Goal: Task Accomplishment & Management: Complete application form

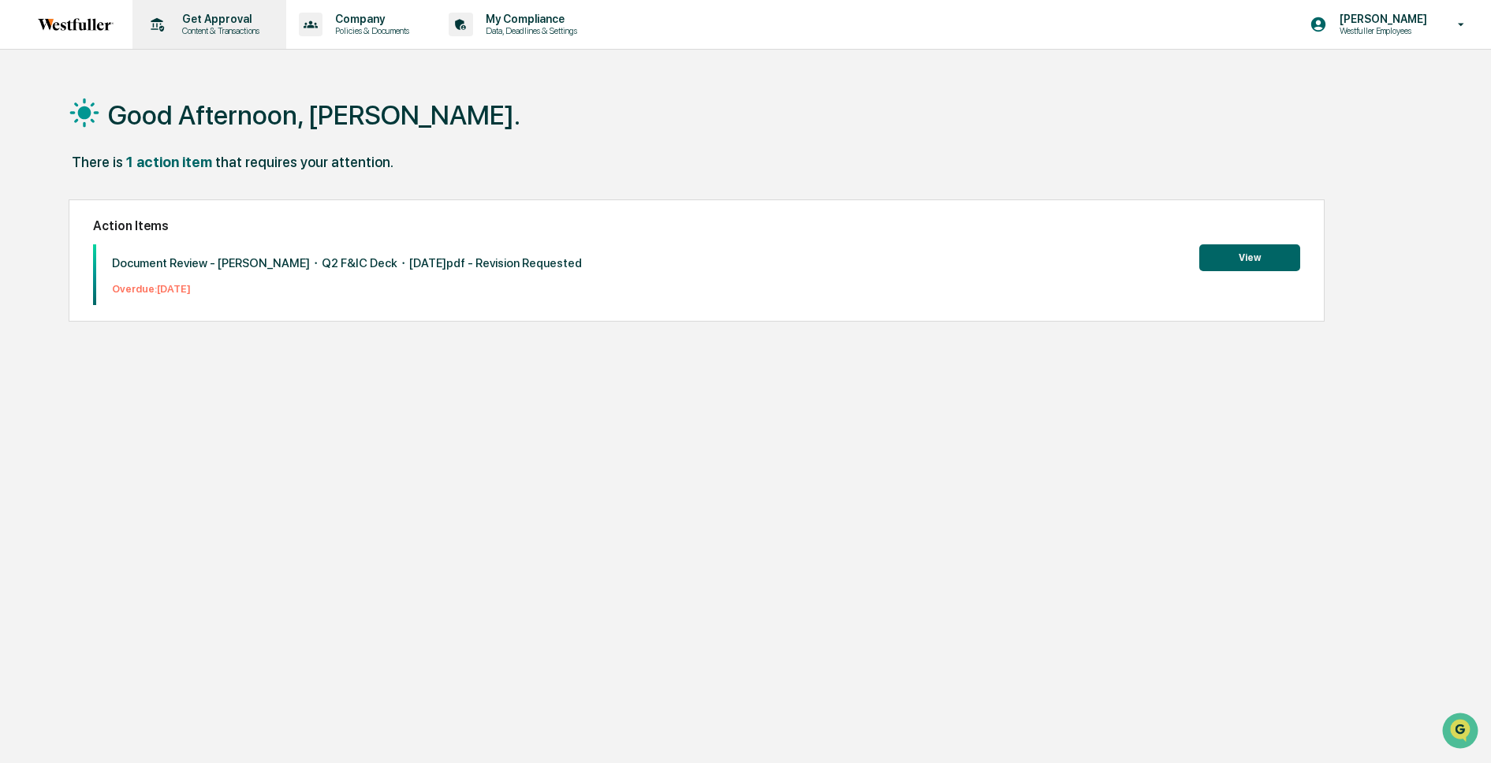
click at [232, 16] on p "Get Approval" at bounding box center [219, 19] width 98 height 13
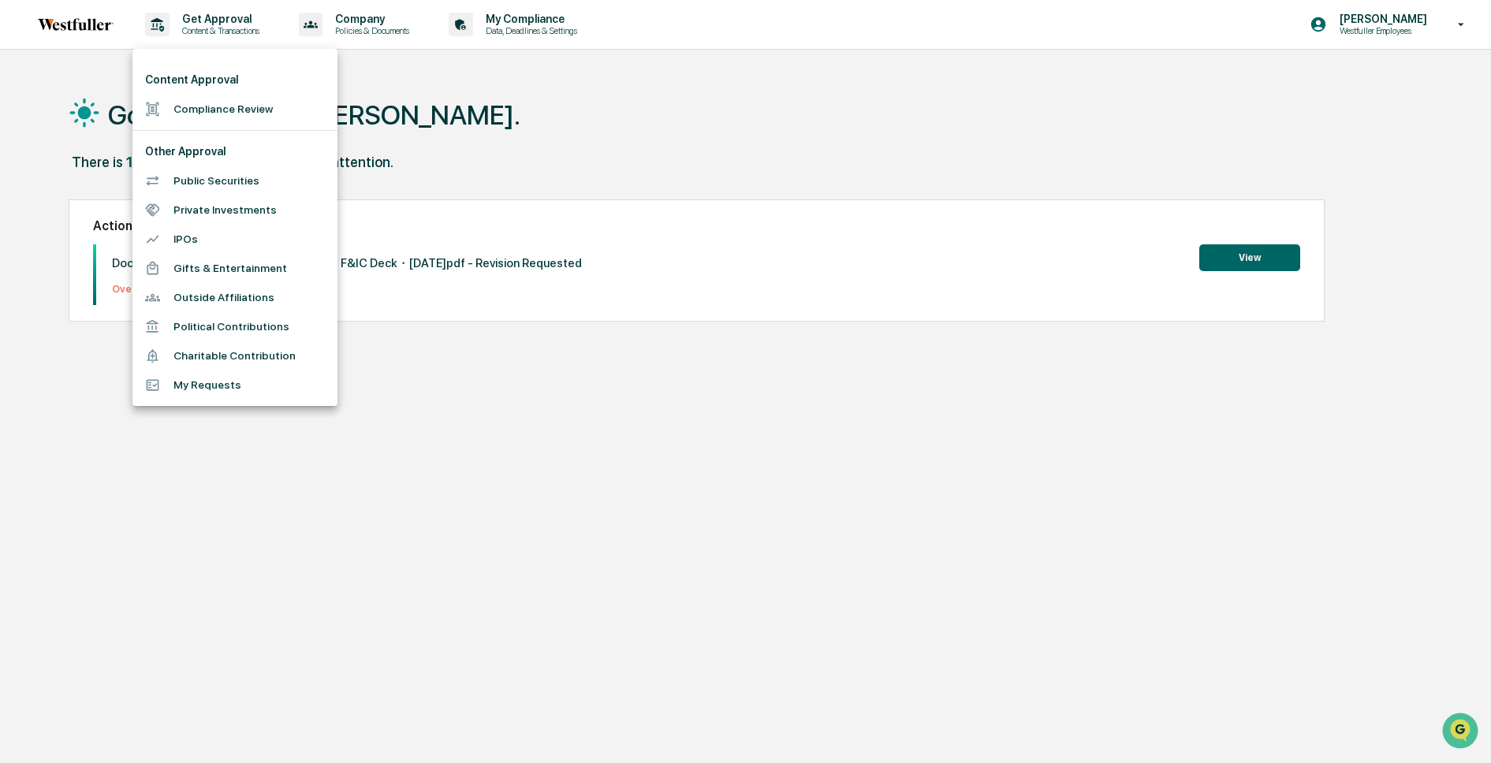
click at [259, 115] on li "Compliance Review" at bounding box center [234, 109] width 205 height 29
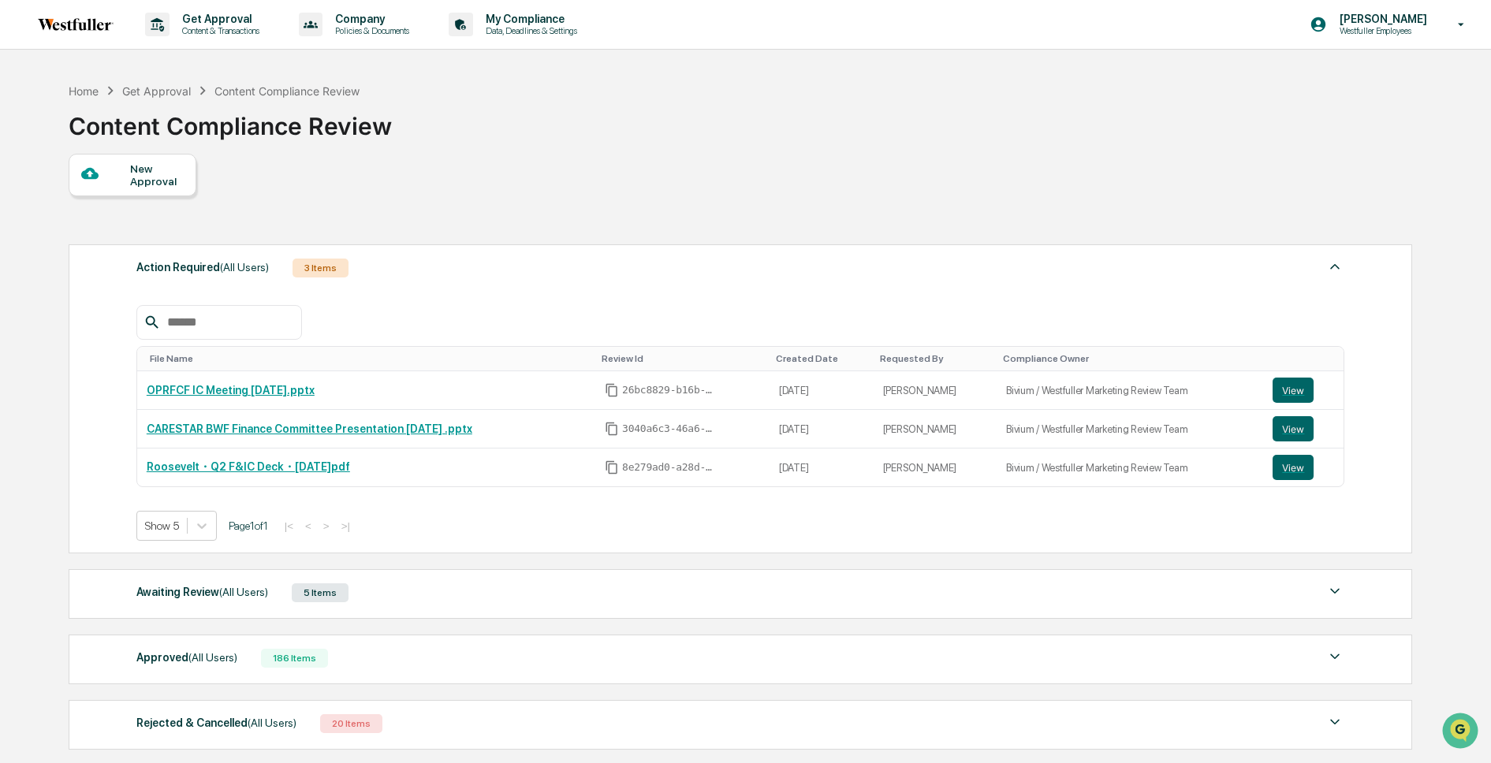
click at [168, 186] on div "New Approval" at bounding box center [156, 174] width 53 height 25
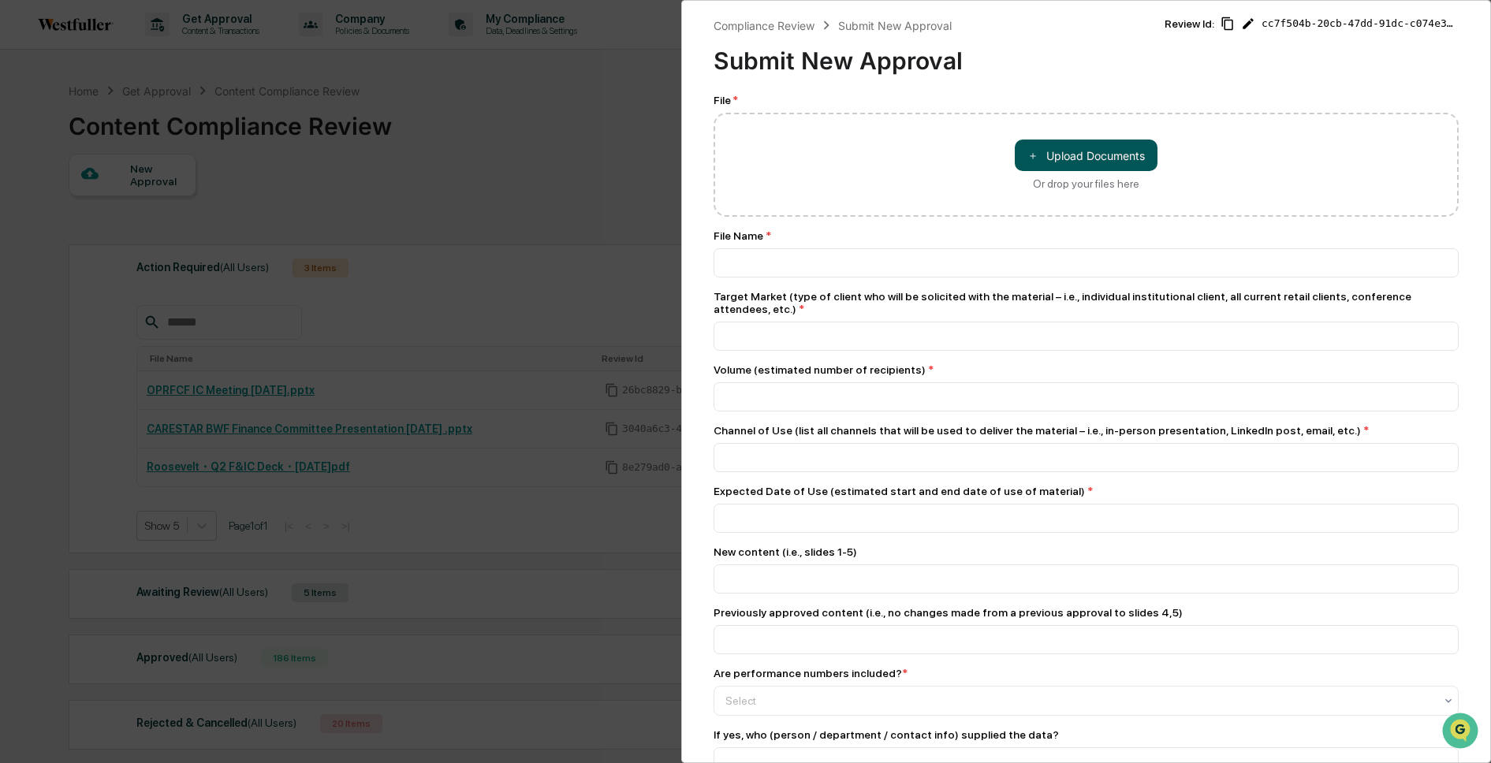
click at [1054, 162] on button "＋ Upload Documents" at bounding box center [1086, 156] width 143 height 32
type input "**********"
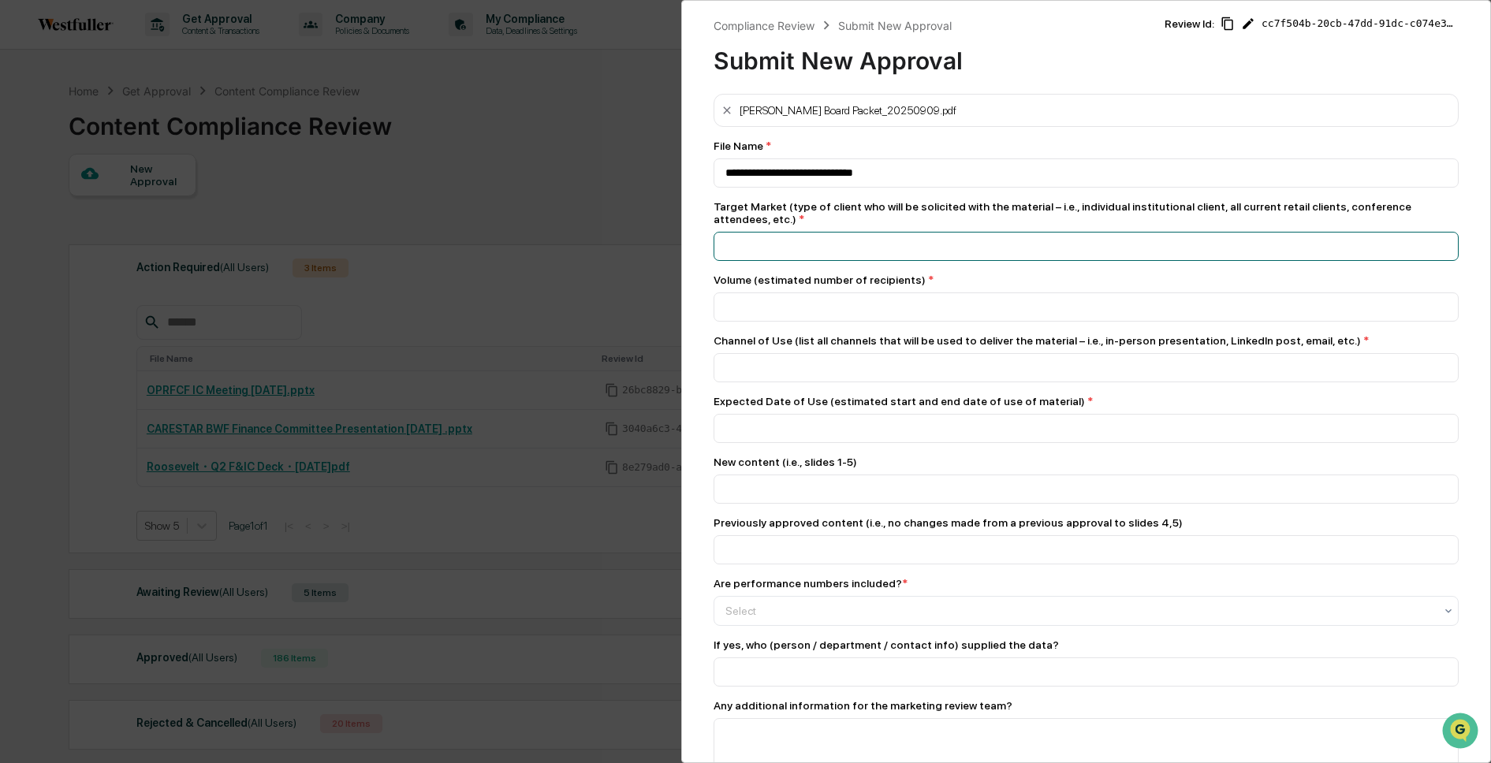
click at [939, 248] on input at bounding box center [1087, 246] width 746 height 29
type input "**********"
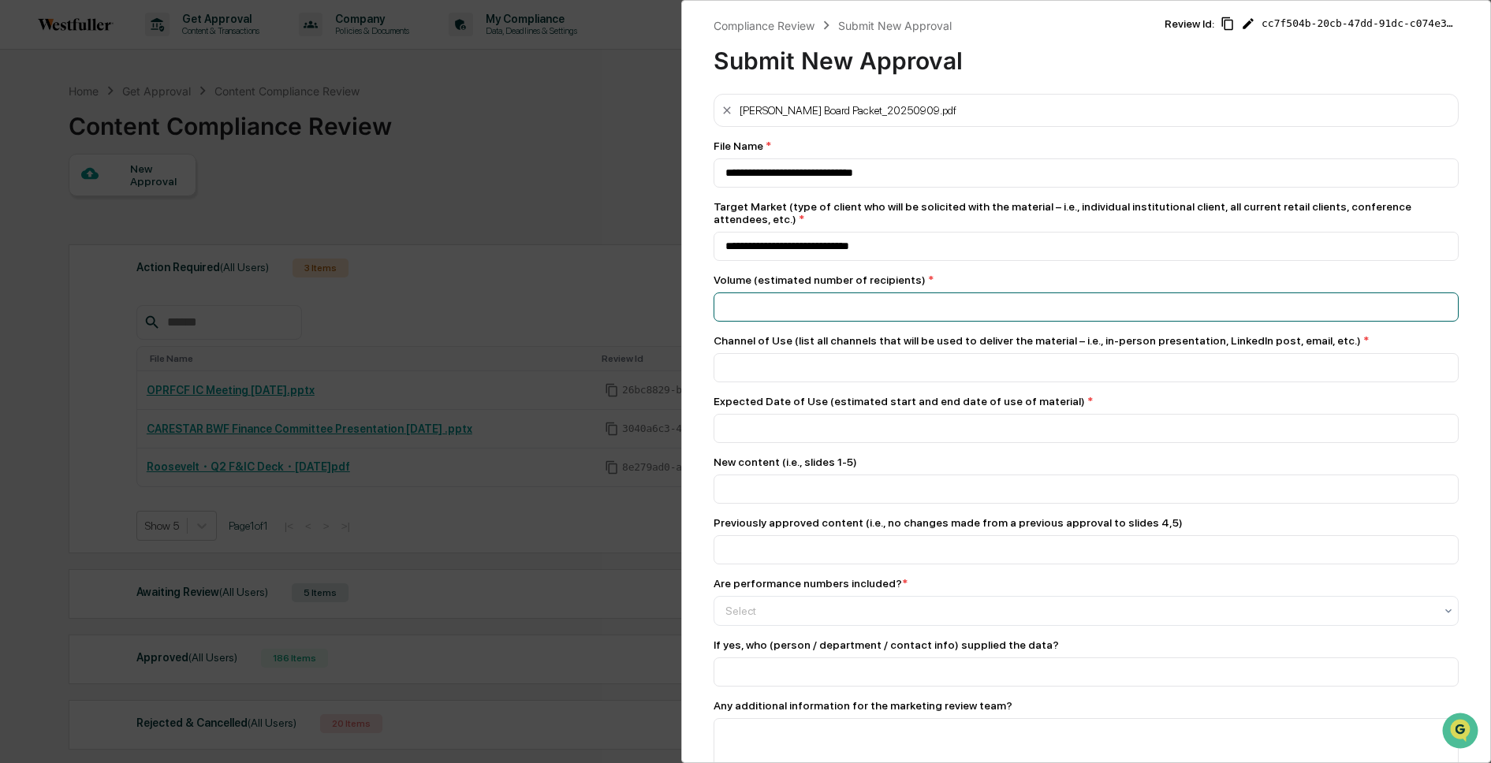
click at [954, 297] on input "number" at bounding box center [1087, 307] width 746 height 29
type input "**"
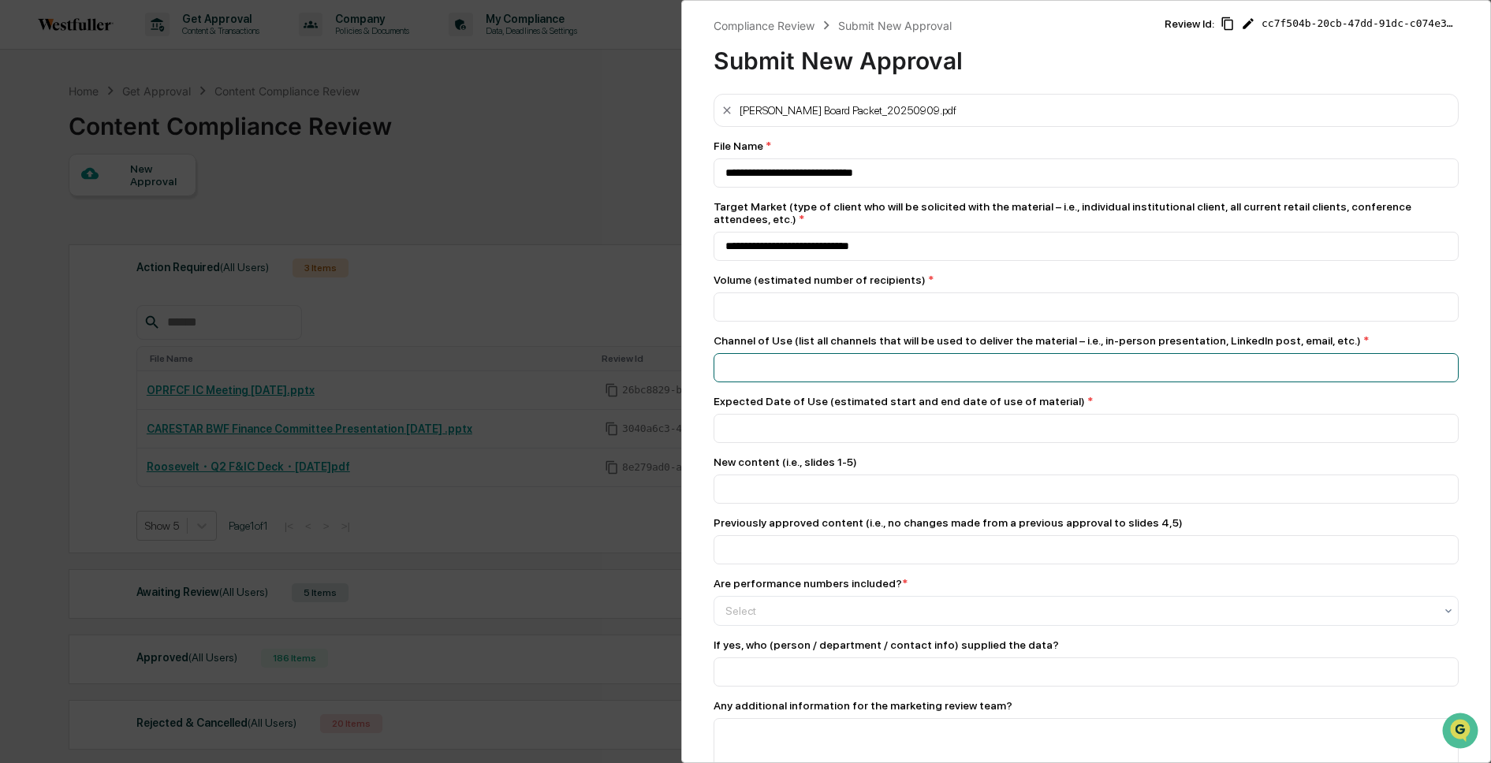
click at [959, 363] on input at bounding box center [1087, 367] width 746 height 29
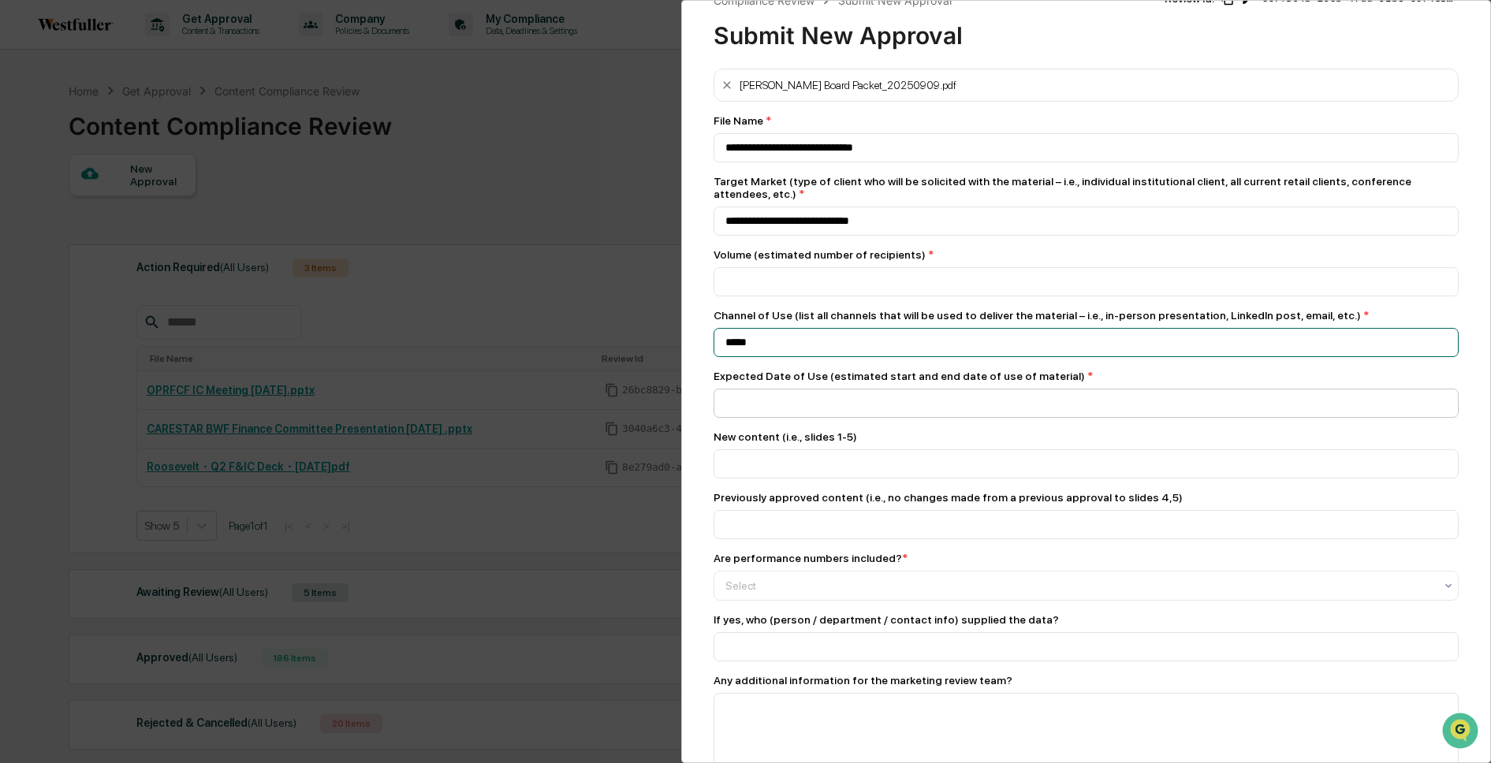
type input "*****"
click at [944, 409] on input at bounding box center [1087, 403] width 746 height 29
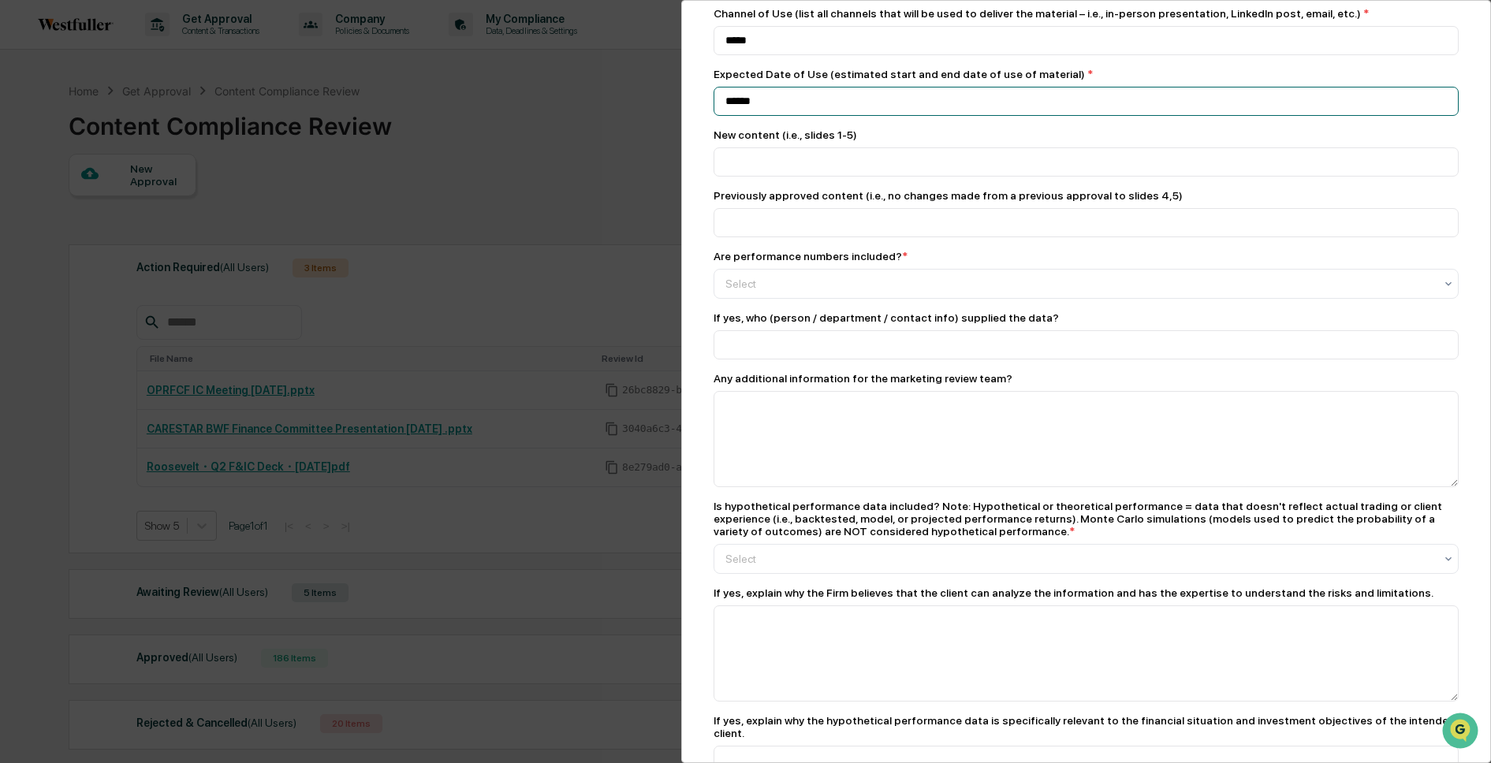
scroll to position [332, 0]
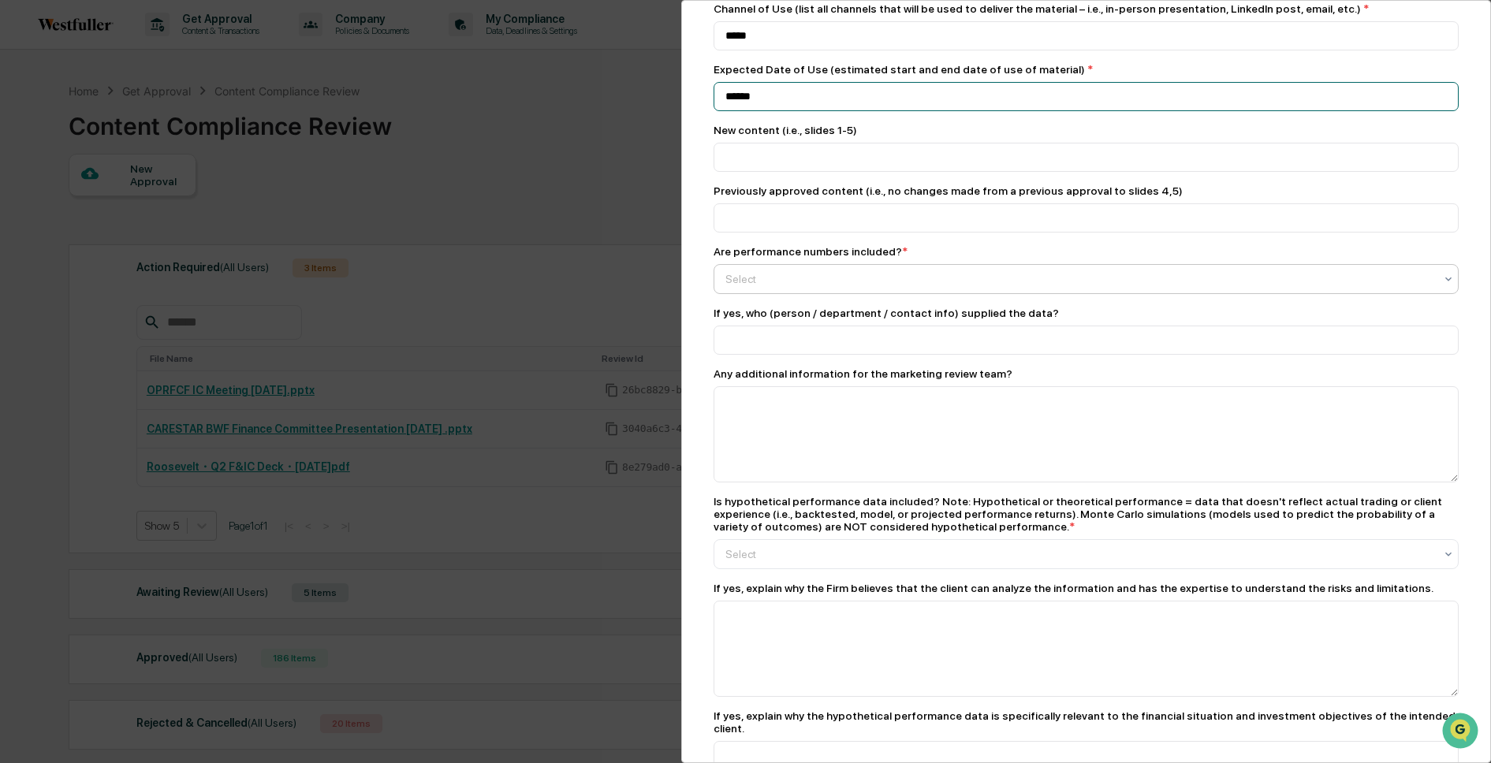
type input "******"
click at [991, 287] on div at bounding box center [1081, 279] width 710 height 16
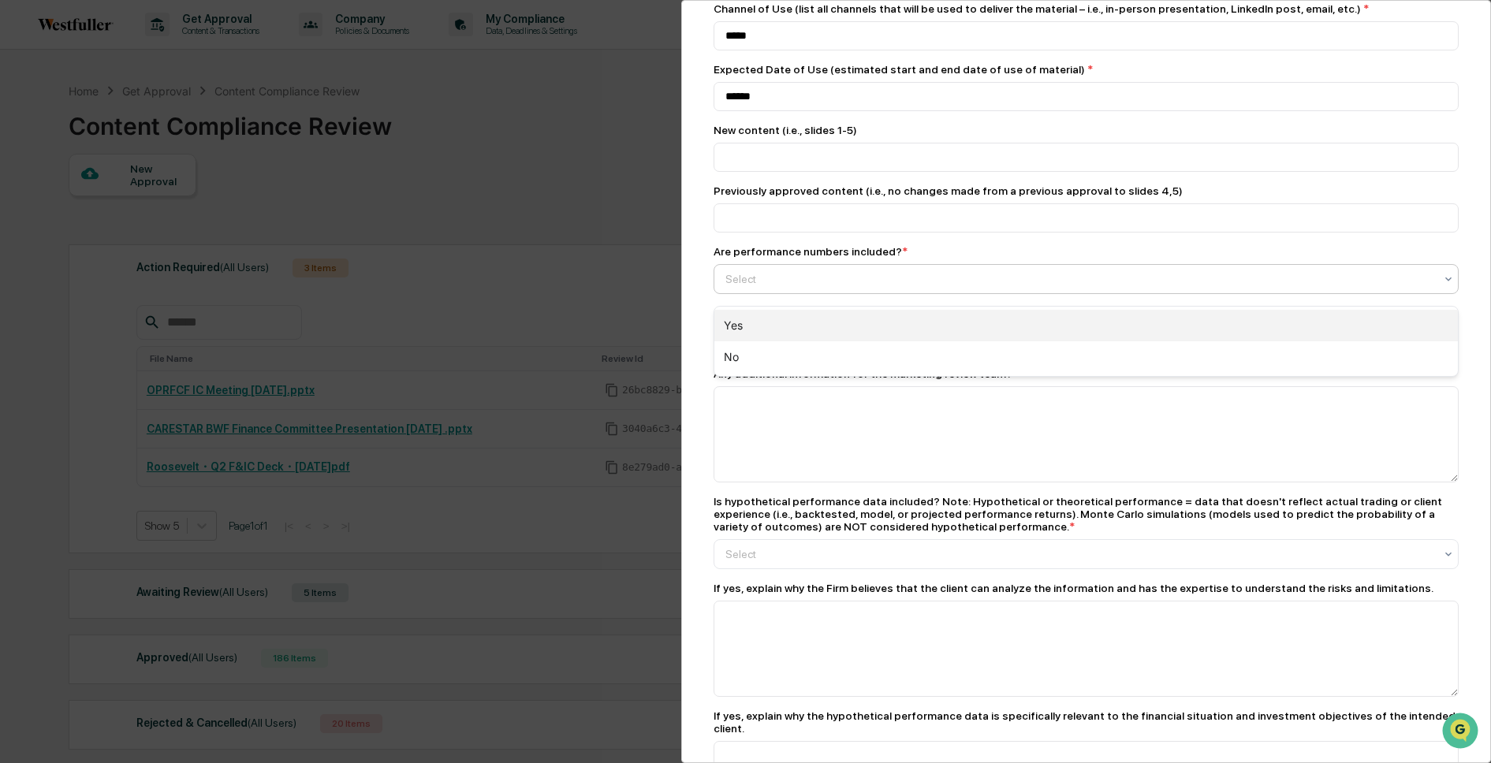
click at [990, 317] on div "Yes" at bounding box center [1087, 326] width 745 height 32
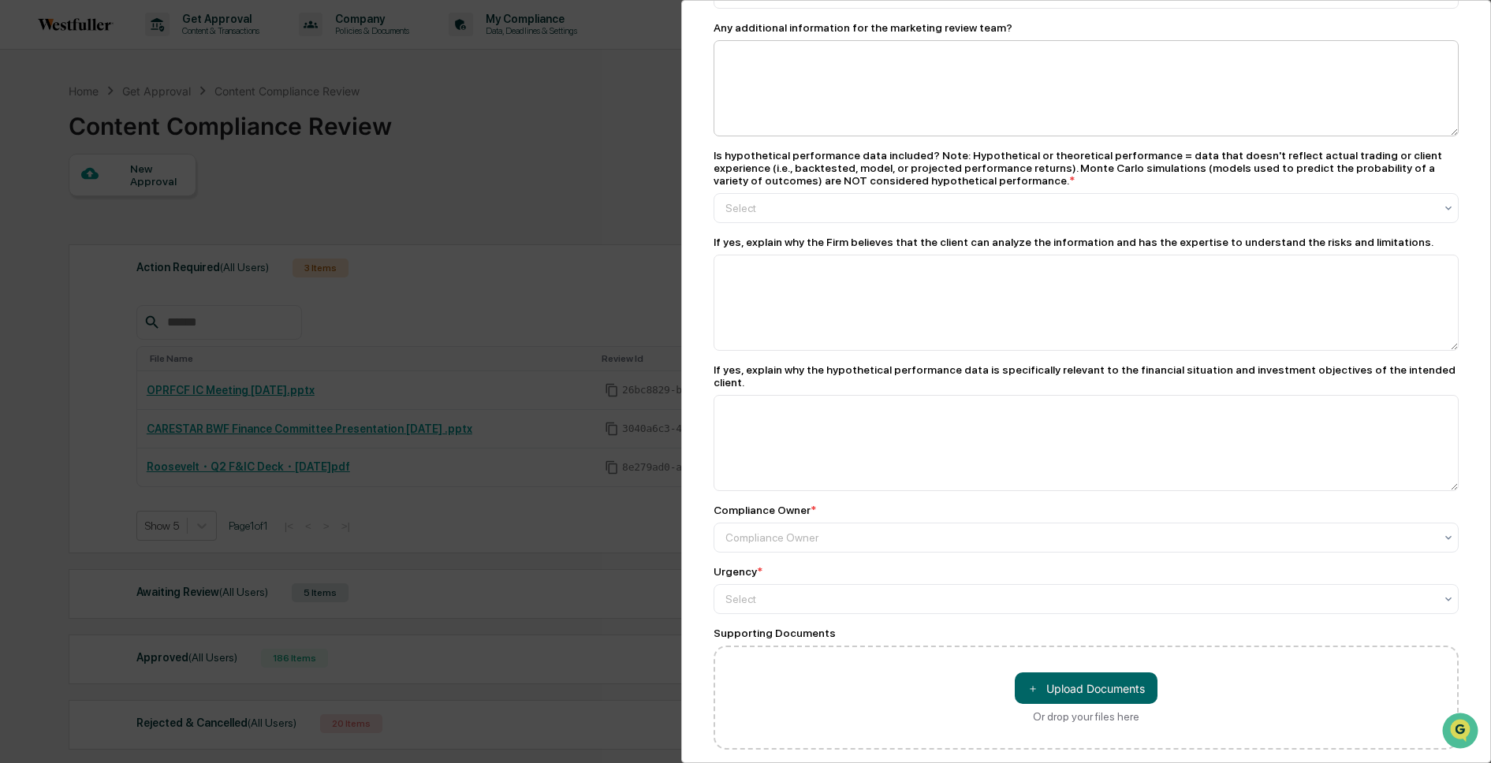
scroll to position [748, 0]
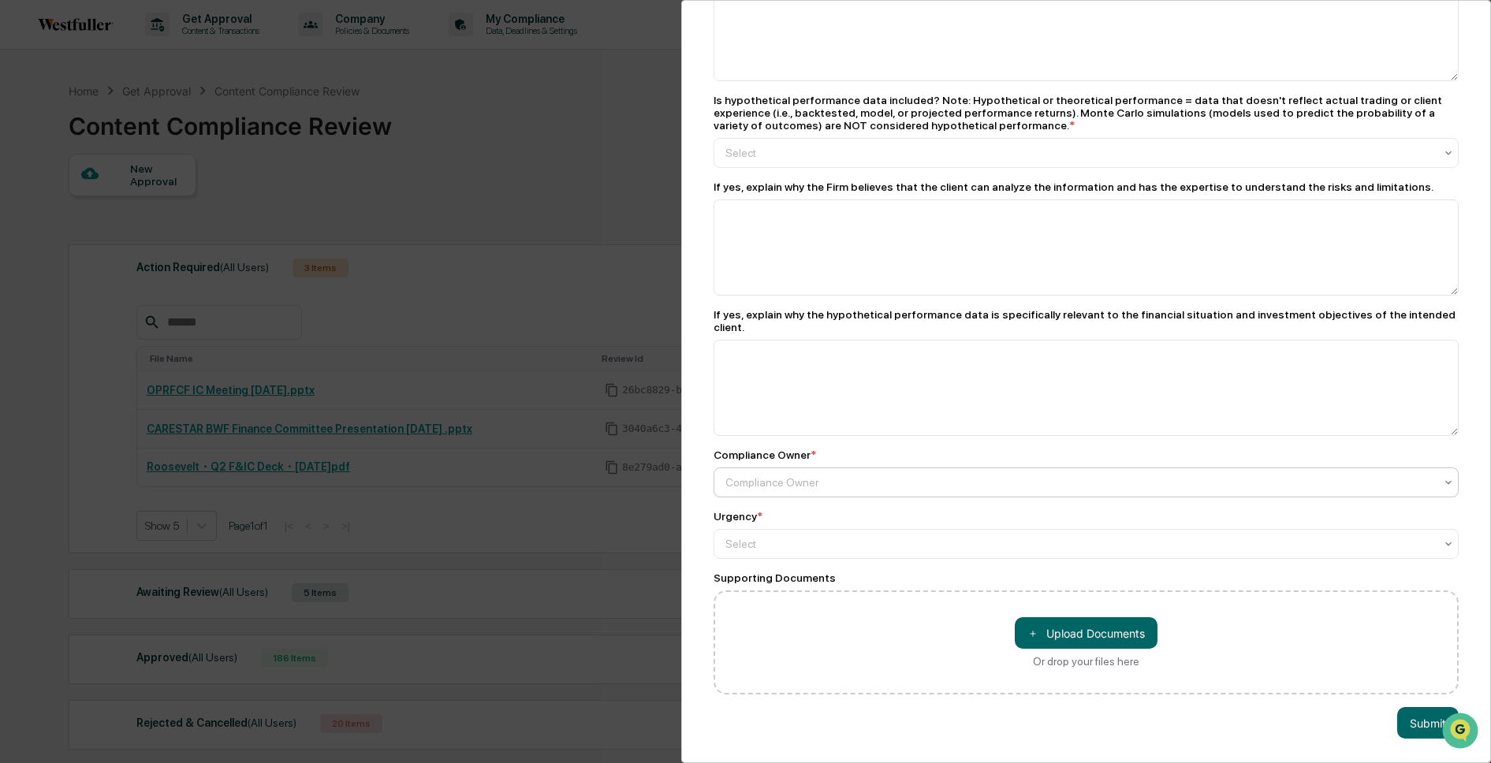
click at [912, 483] on div at bounding box center [1081, 483] width 710 height 16
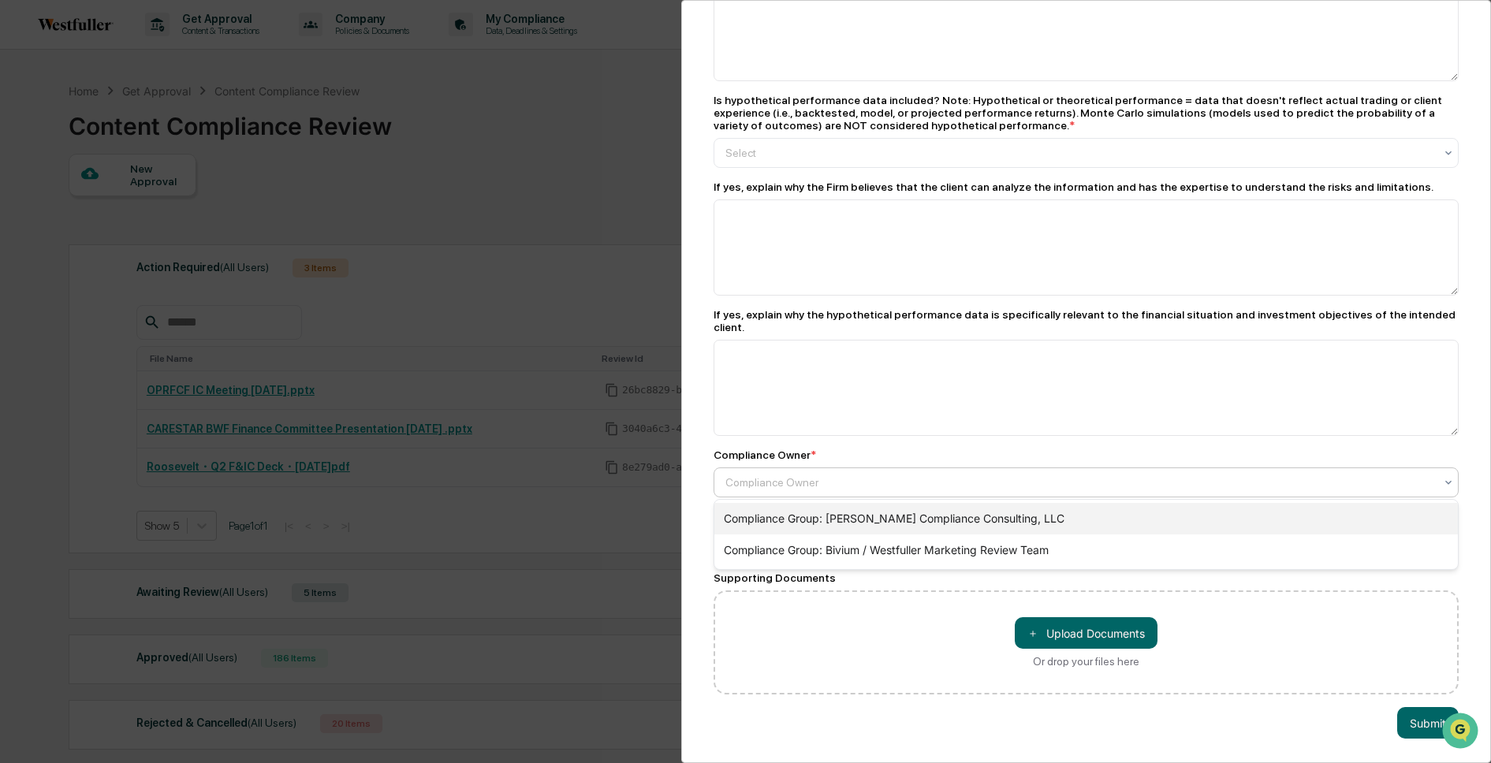
click at [916, 527] on div "Compliance Group: Dziura Compliance Consulting, LLC" at bounding box center [1087, 519] width 745 height 32
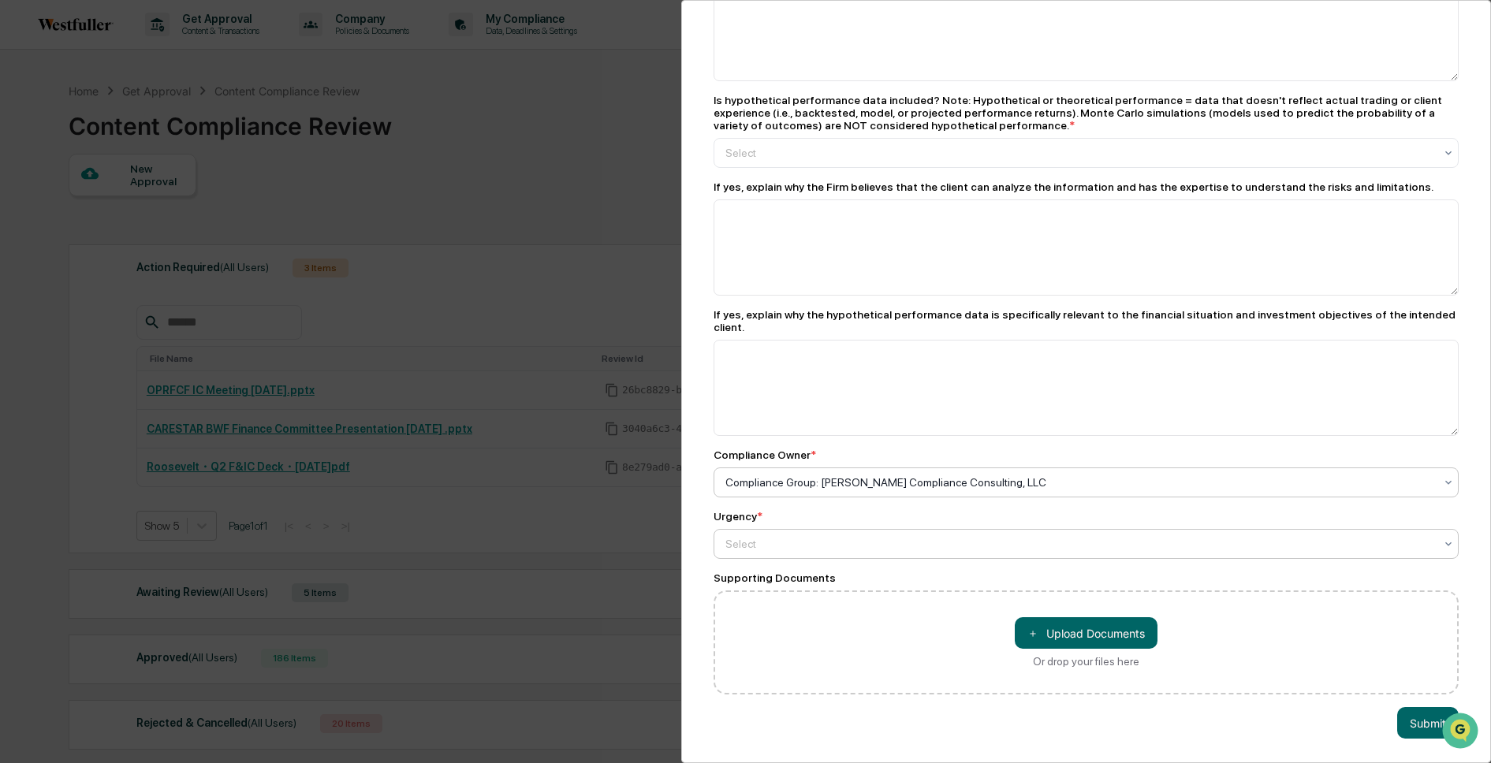
click at [885, 542] on div at bounding box center [1081, 544] width 710 height 16
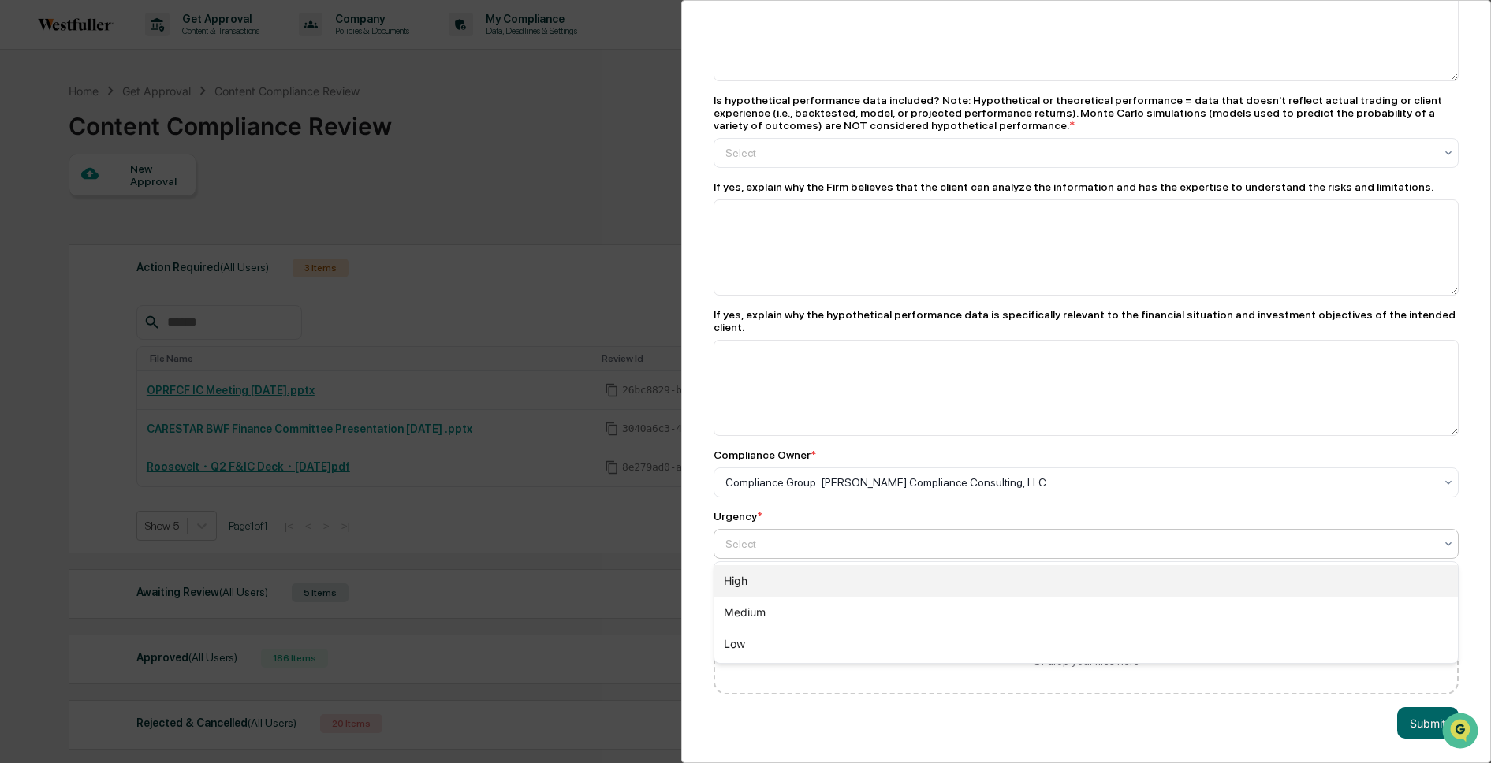
click at [864, 581] on div "High" at bounding box center [1087, 581] width 745 height 32
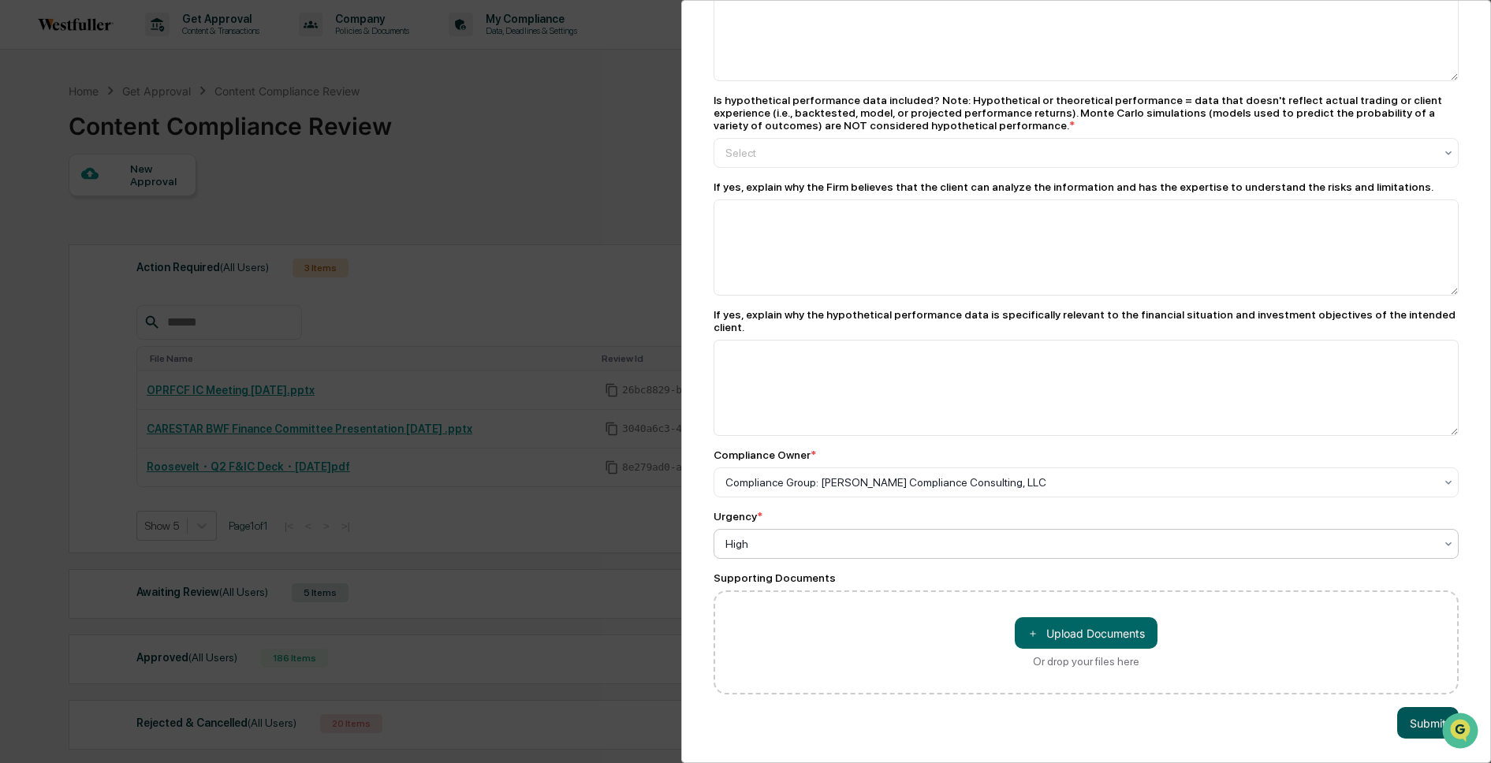
click at [1413, 732] on button "Submit" at bounding box center [1429, 723] width 62 height 32
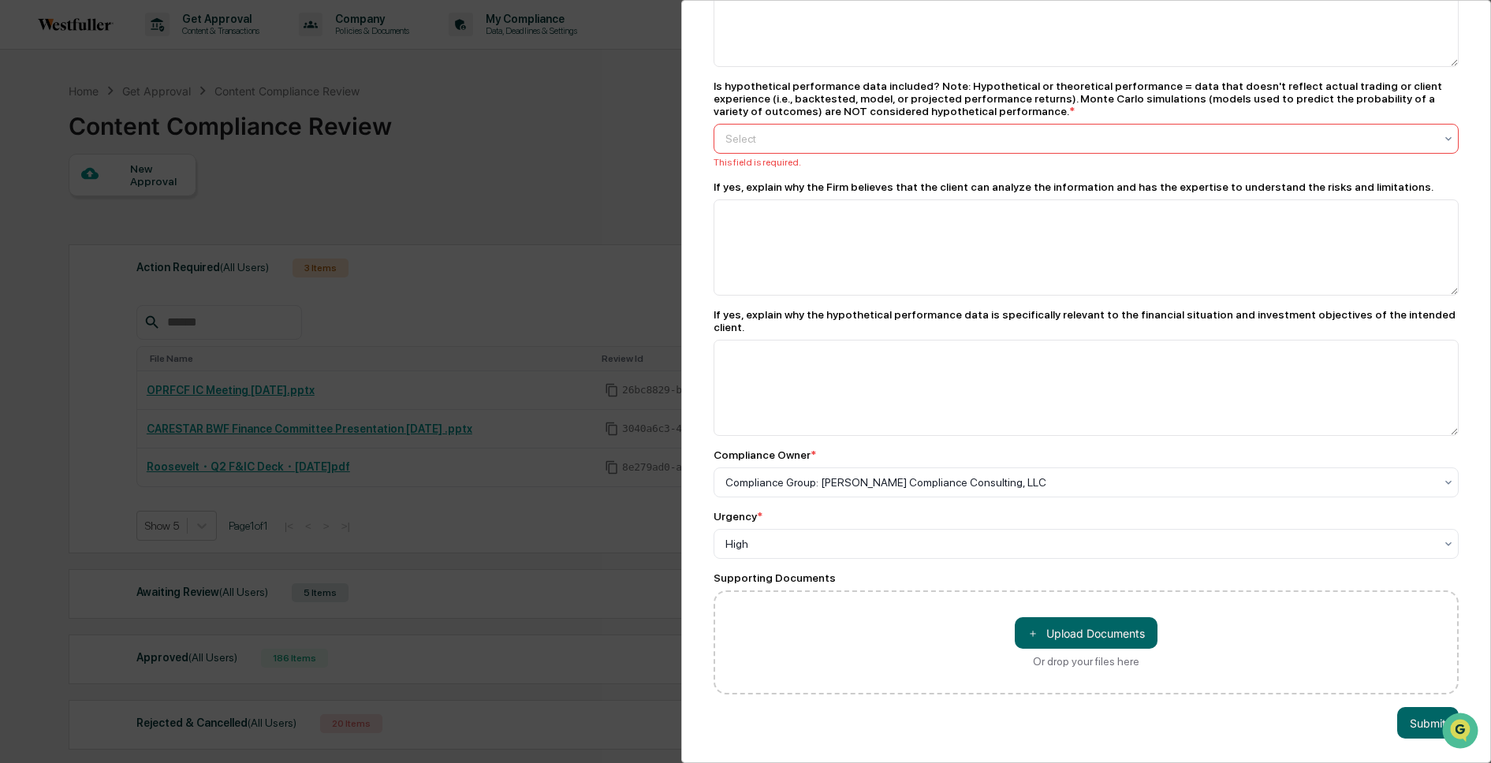
click at [950, 147] on div at bounding box center [1081, 139] width 710 height 16
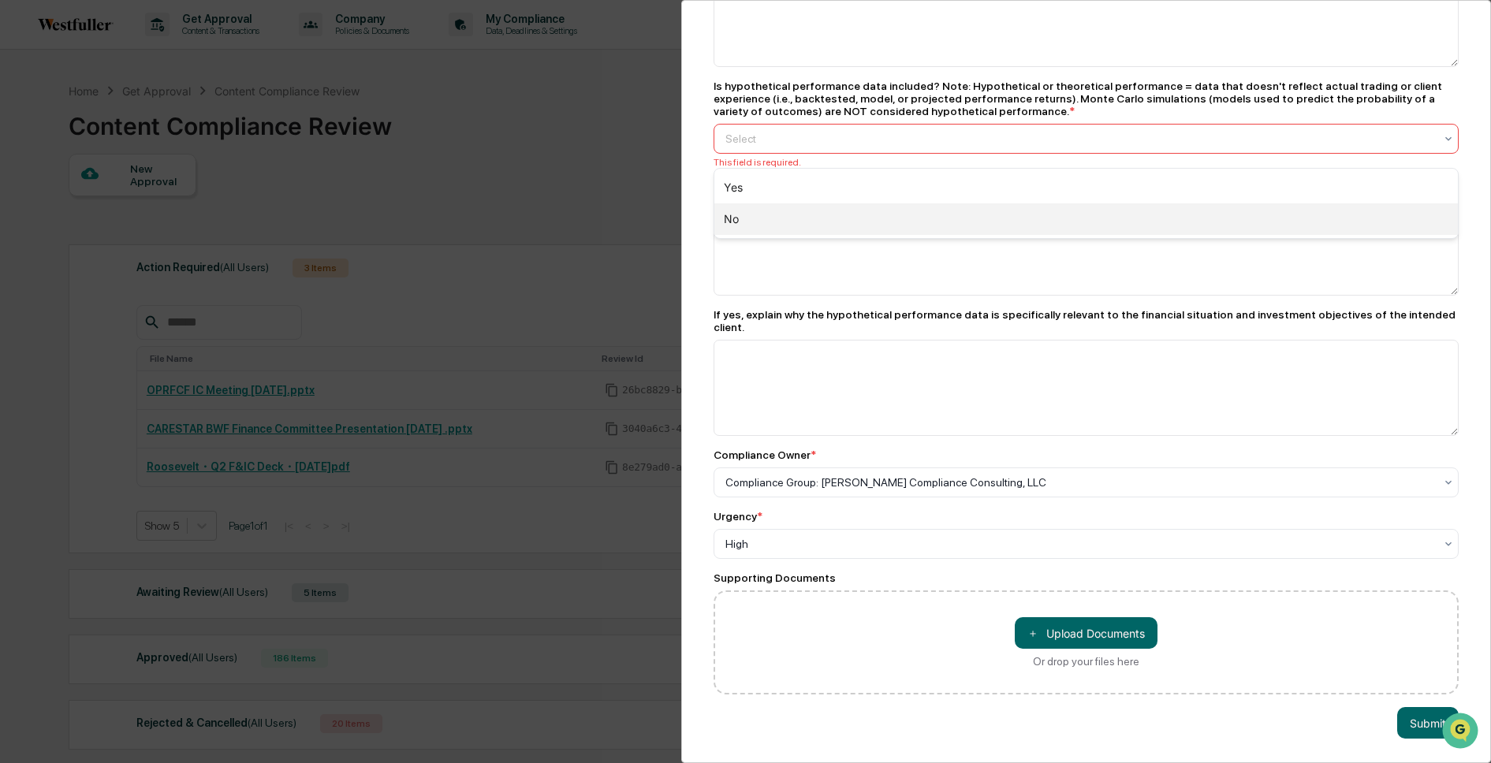
click at [916, 225] on div "No" at bounding box center [1087, 219] width 745 height 32
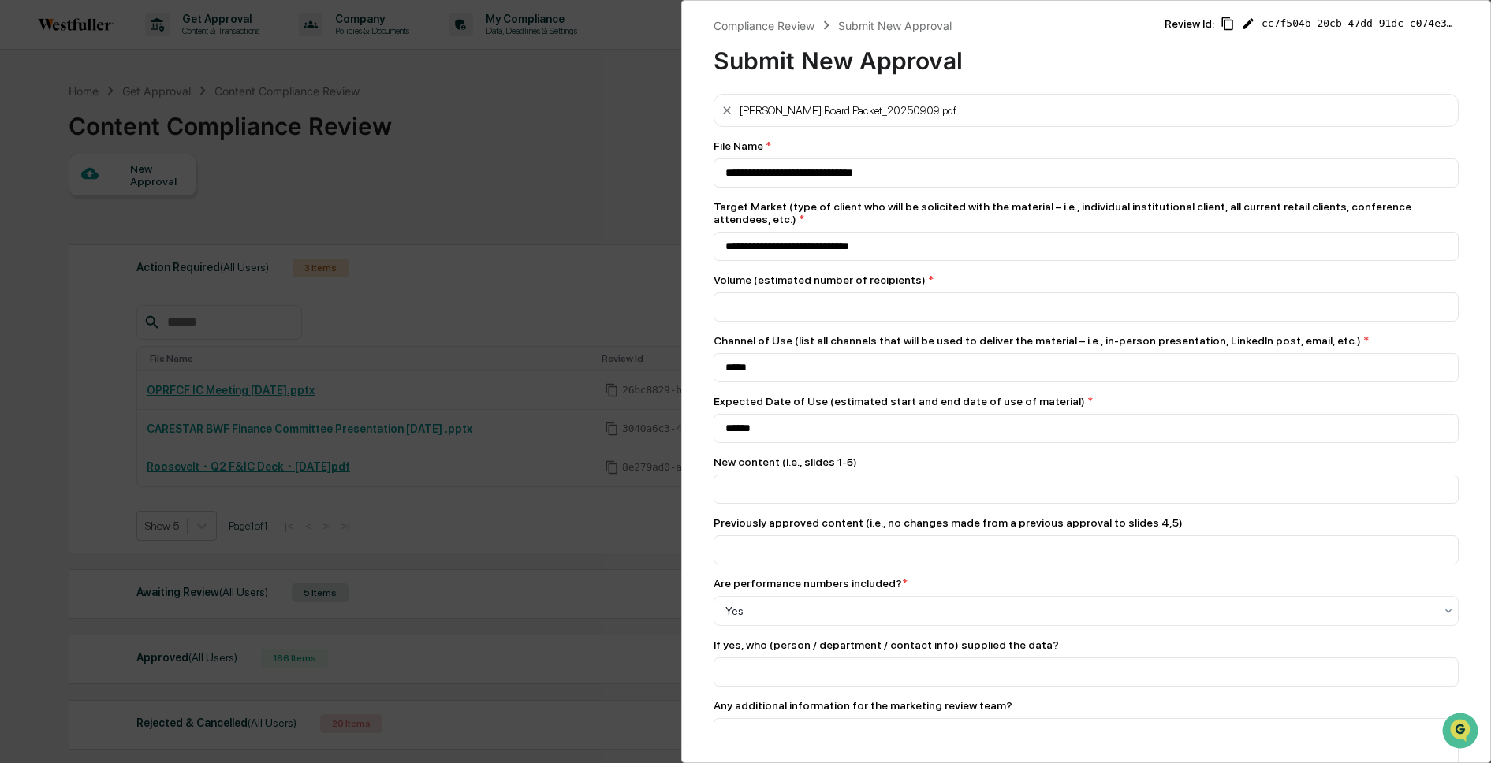
scroll to position [2, 0]
click at [726, 113] on icon at bounding box center [727, 110] width 13 height 13
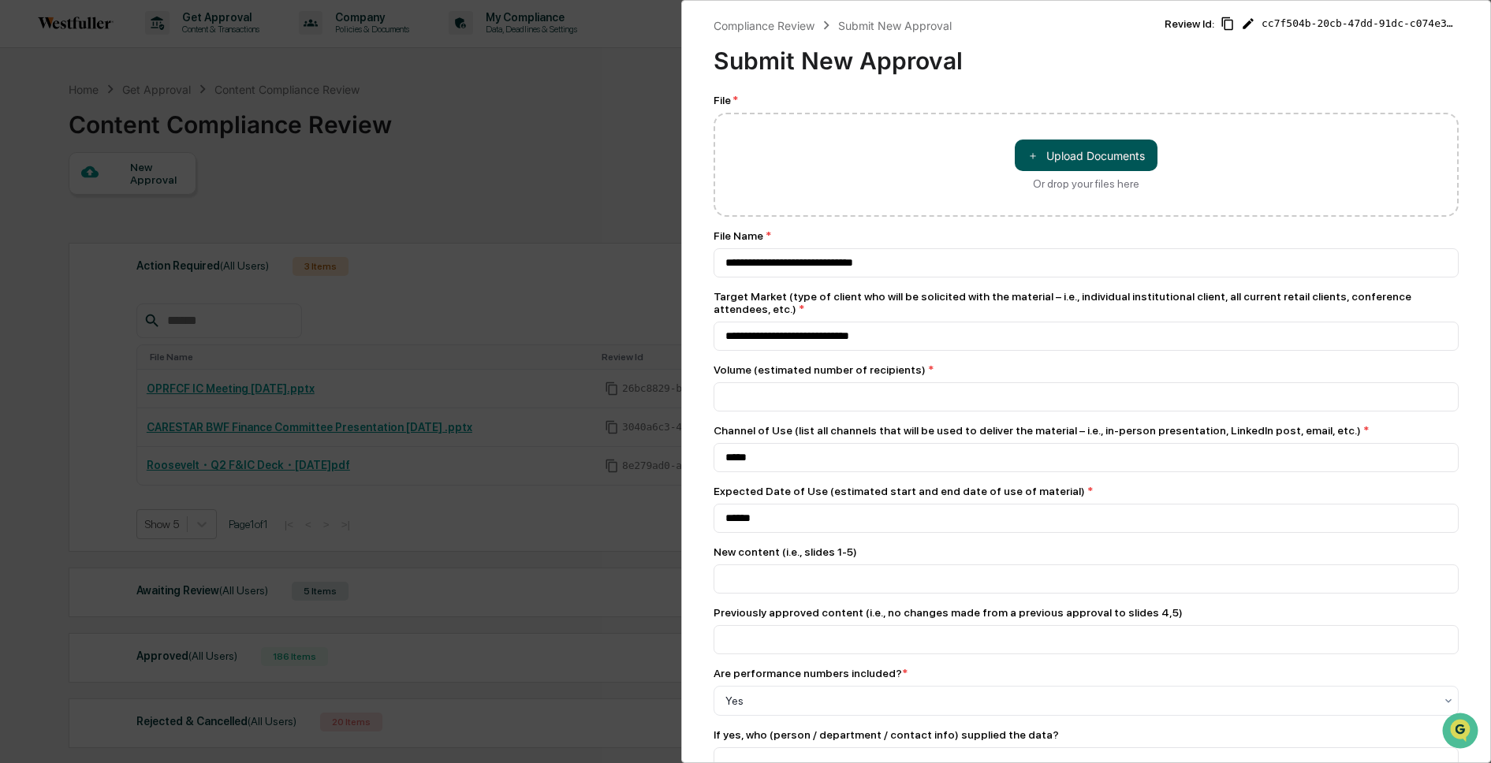
click at [1102, 161] on button "＋ Upload Documents" at bounding box center [1086, 156] width 143 height 32
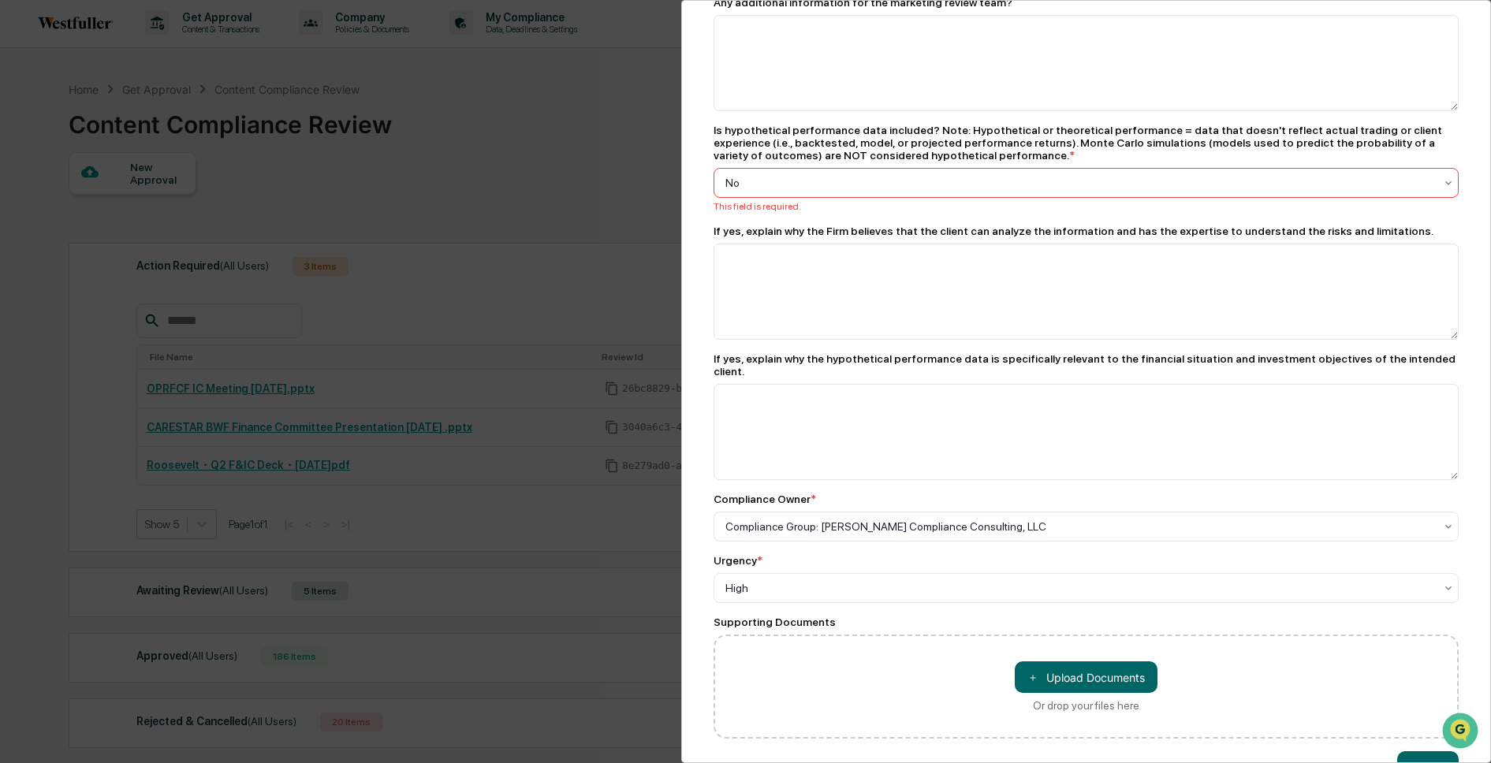
scroll to position [762, 0]
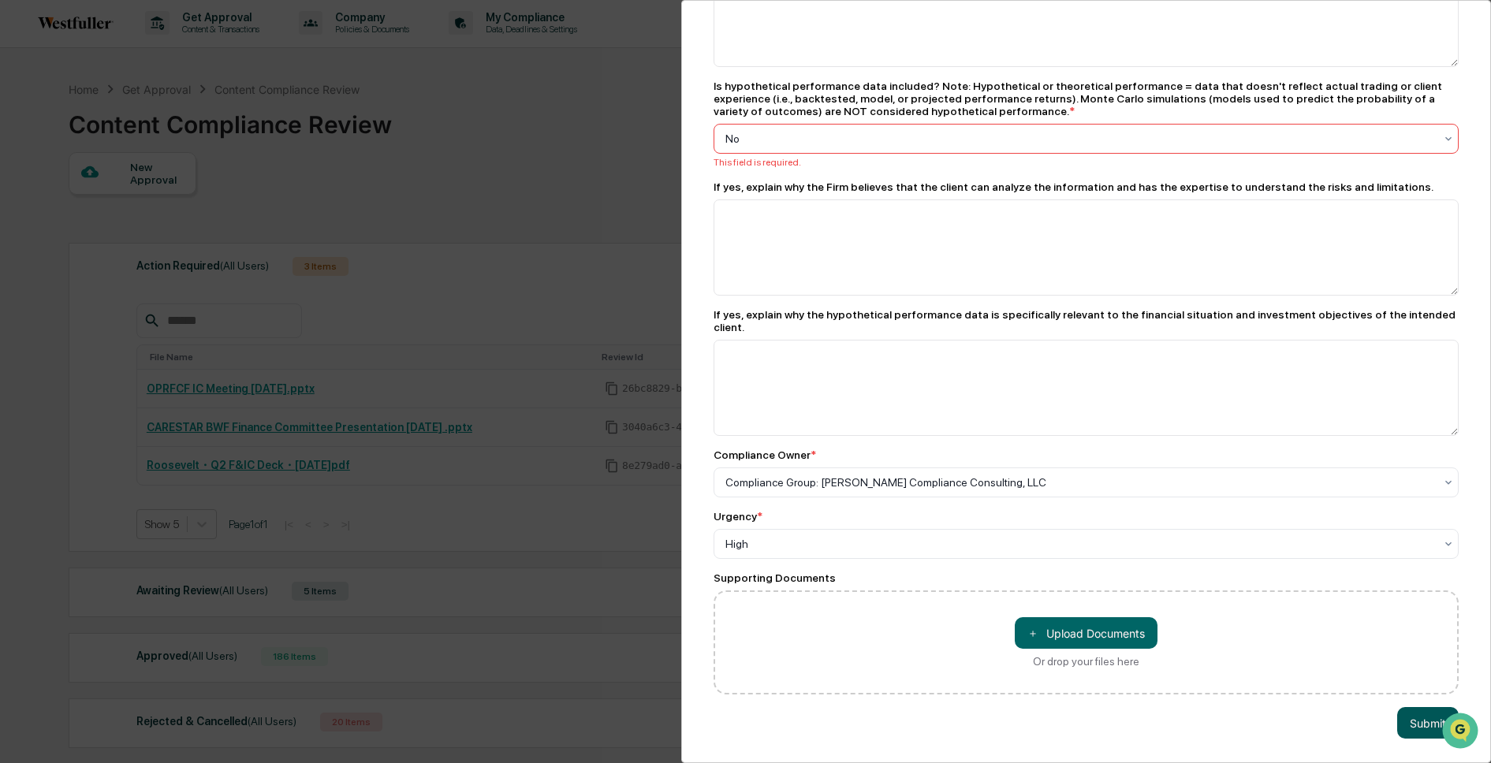
click at [1415, 733] on button "Submit" at bounding box center [1429, 723] width 62 height 32
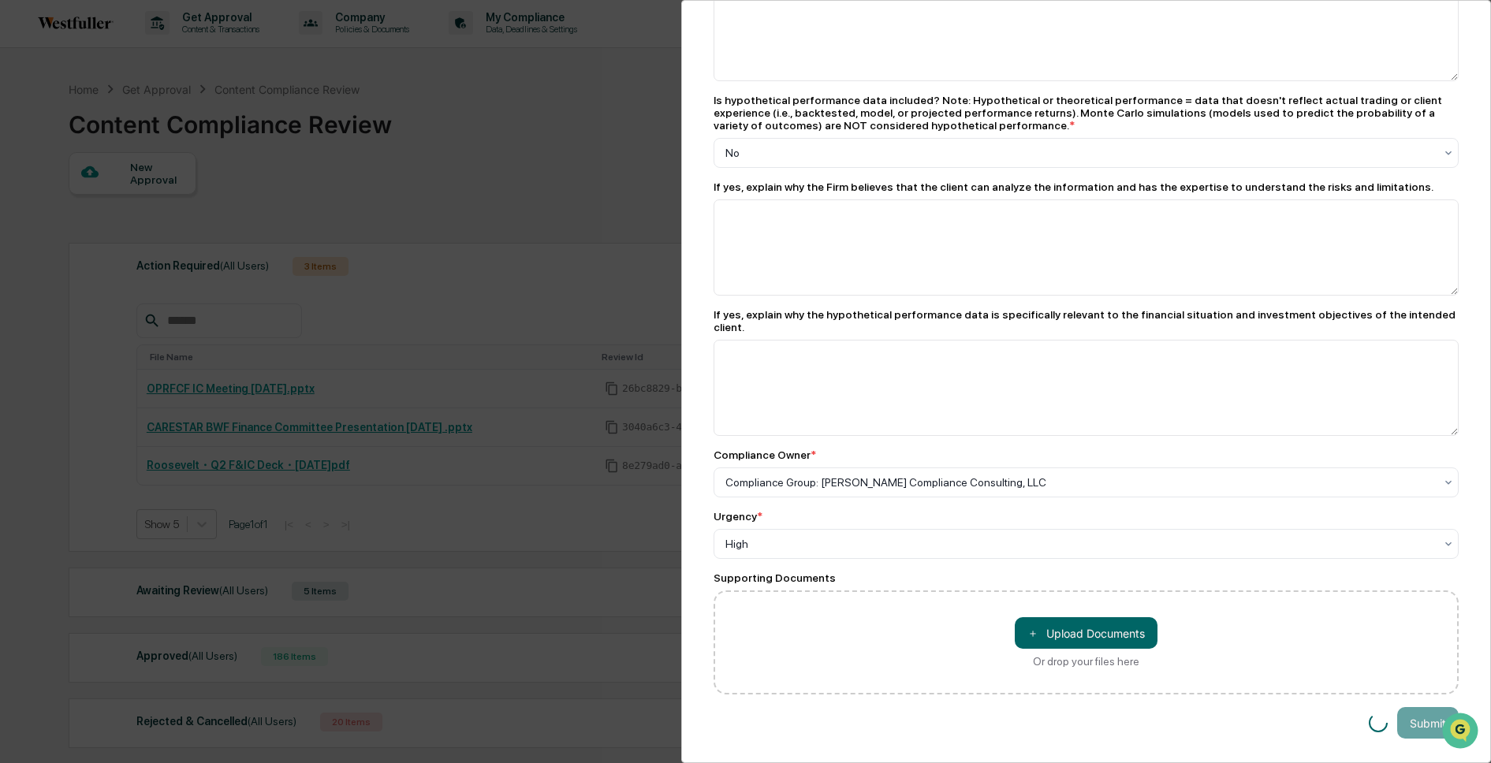
scroll to position [748, 0]
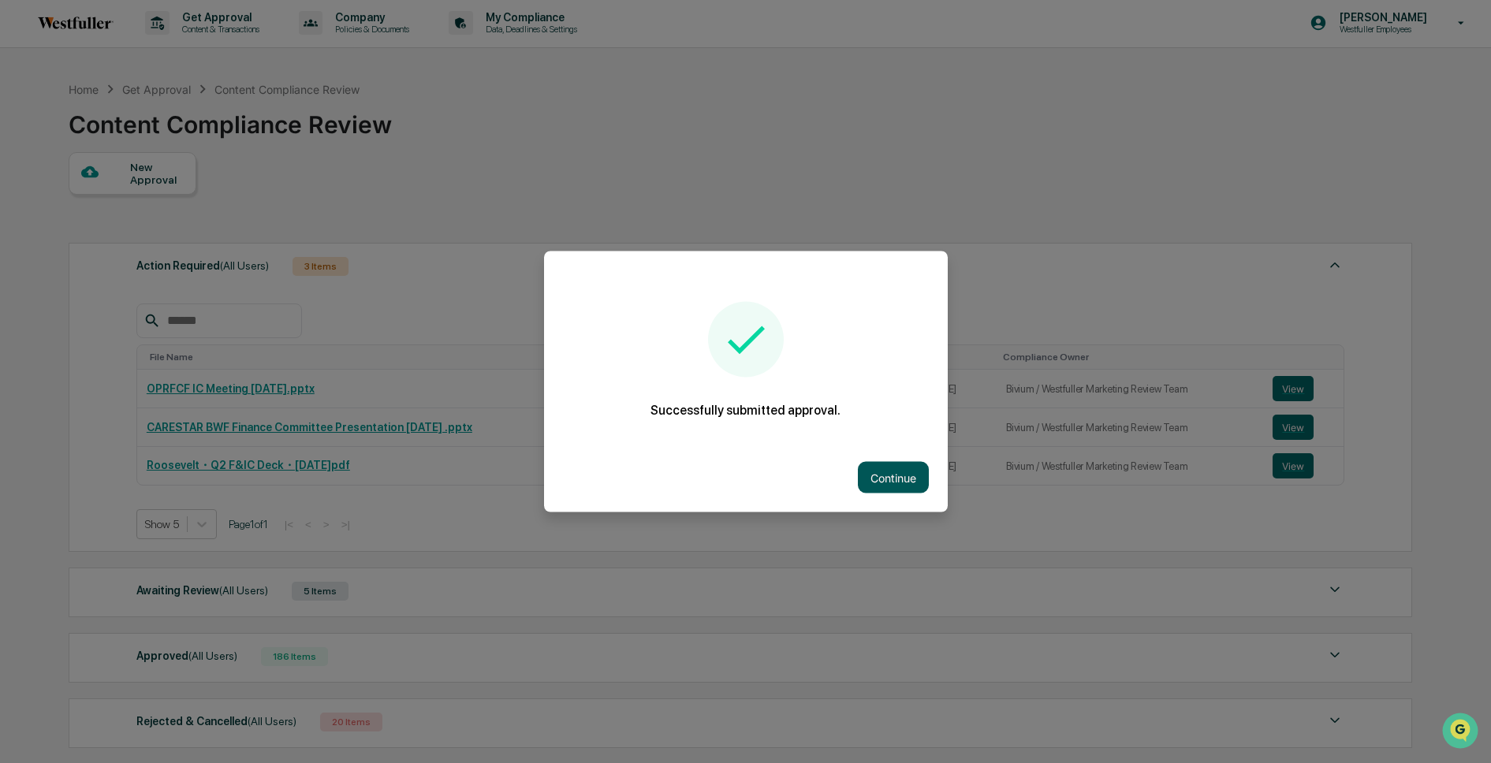
click at [907, 471] on button "Continue" at bounding box center [893, 478] width 71 height 32
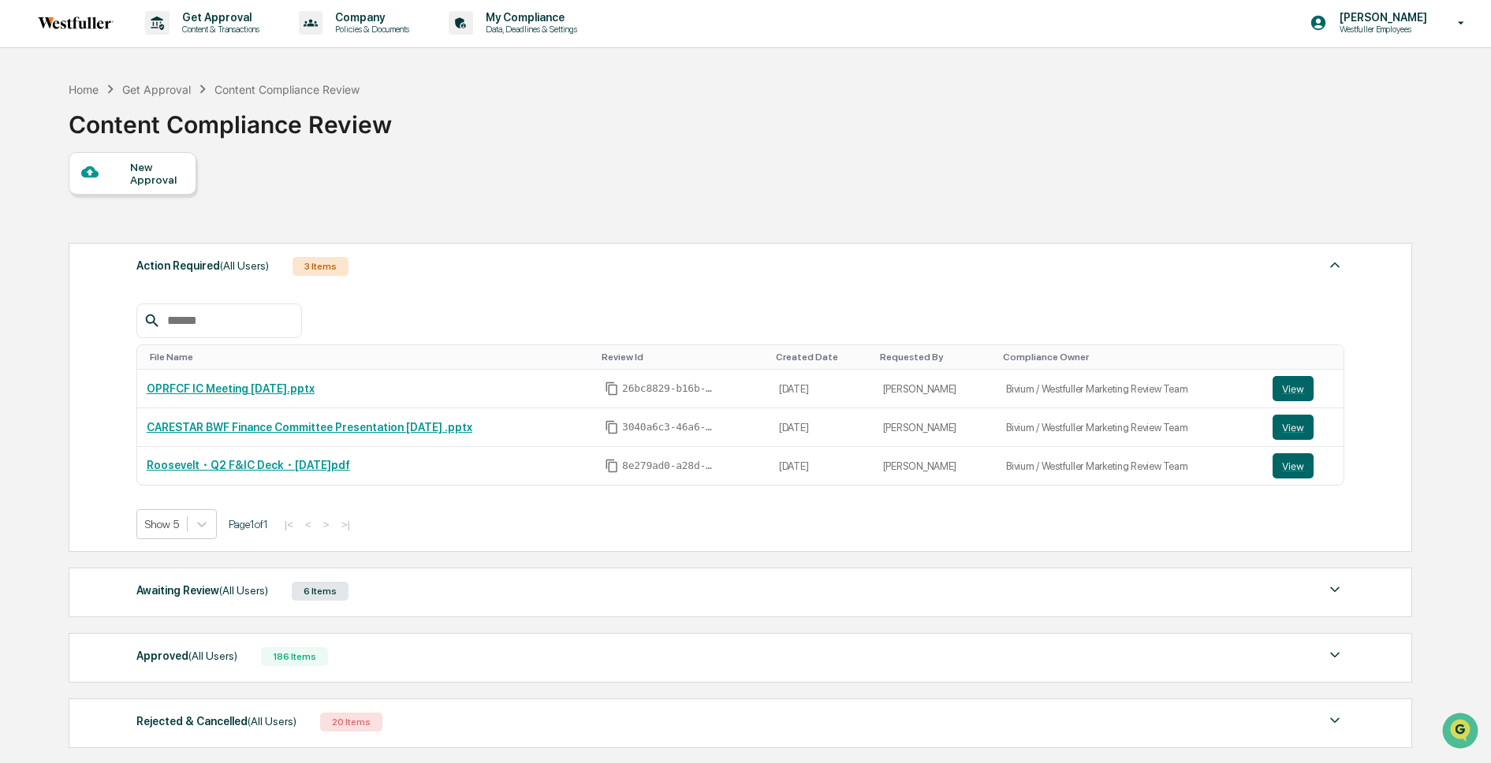
scroll to position [129, 0]
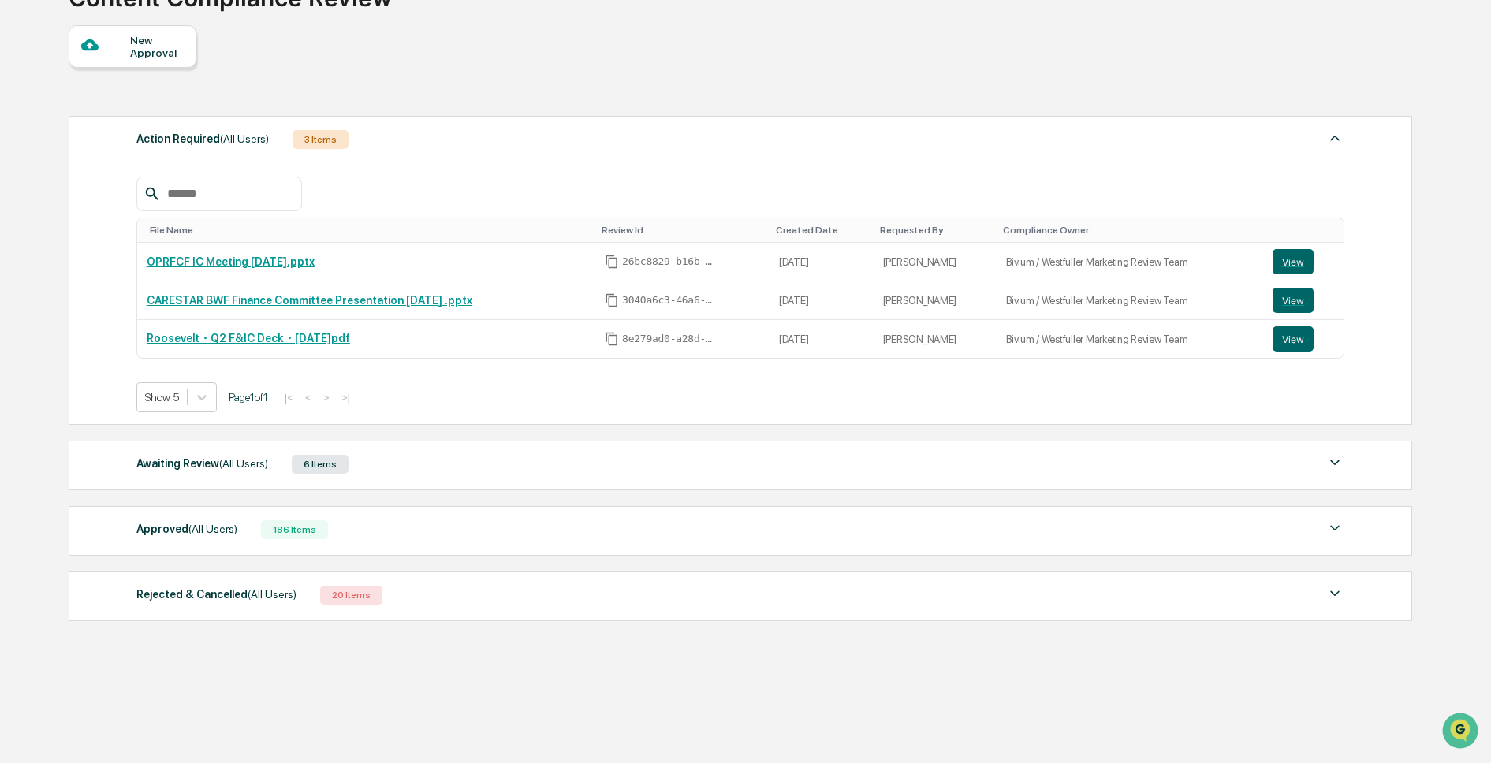
click at [242, 468] on span "(All Users)" at bounding box center [243, 463] width 49 height 13
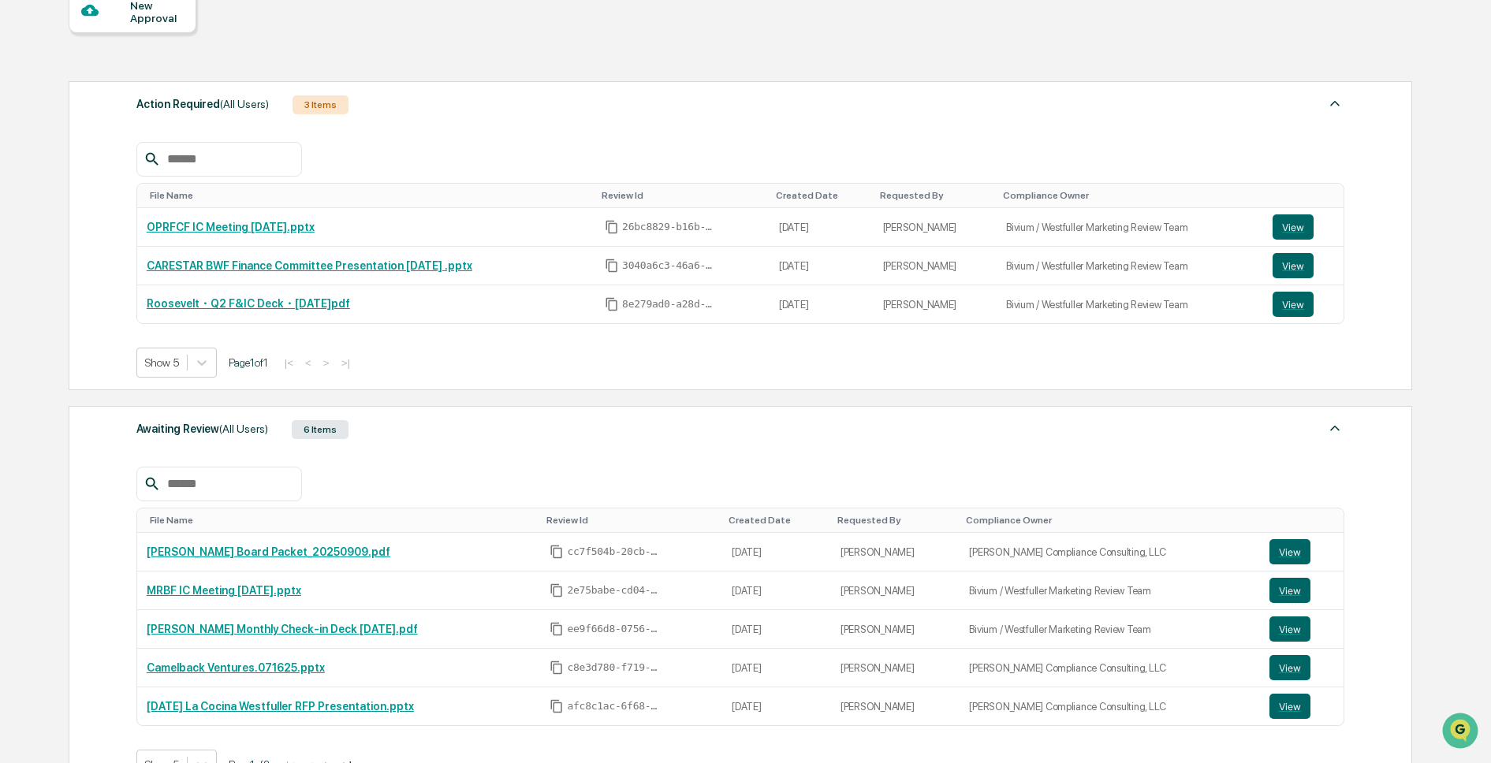
scroll to position [171, 0]
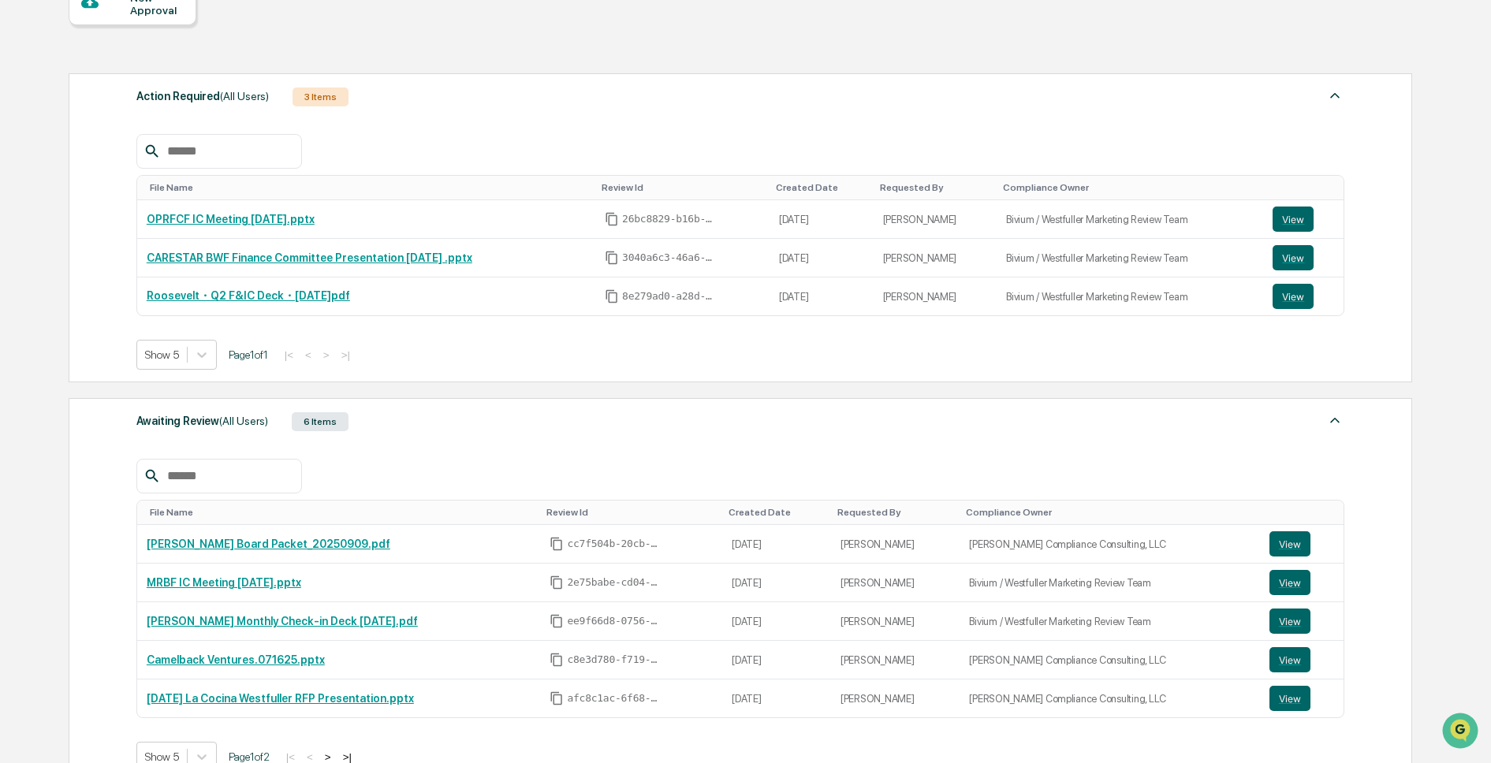
click at [334, 424] on div "6 Items" at bounding box center [320, 421] width 57 height 19
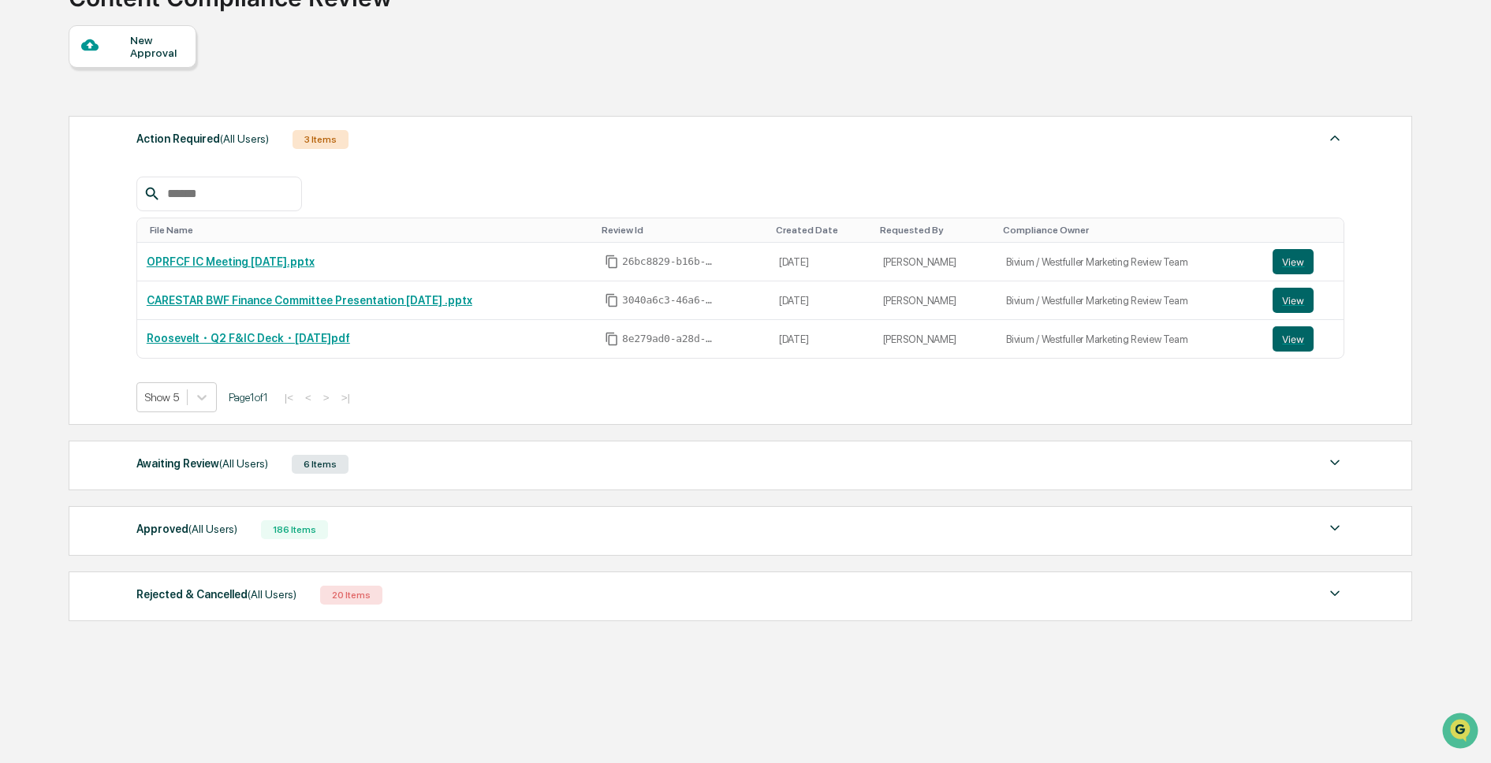
click at [212, 524] on span "(All Users)" at bounding box center [212, 529] width 49 height 13
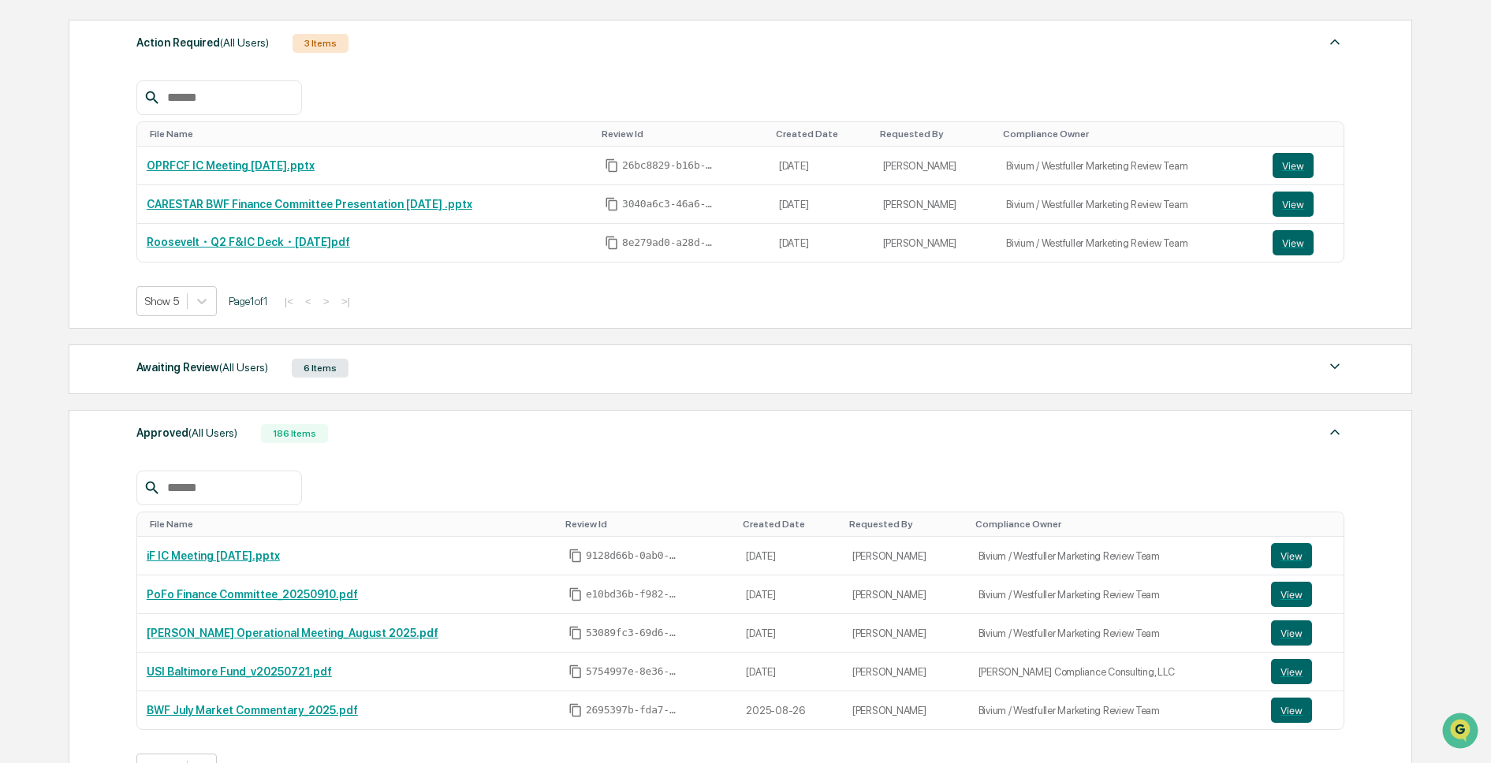
scroll to position [248, 0]
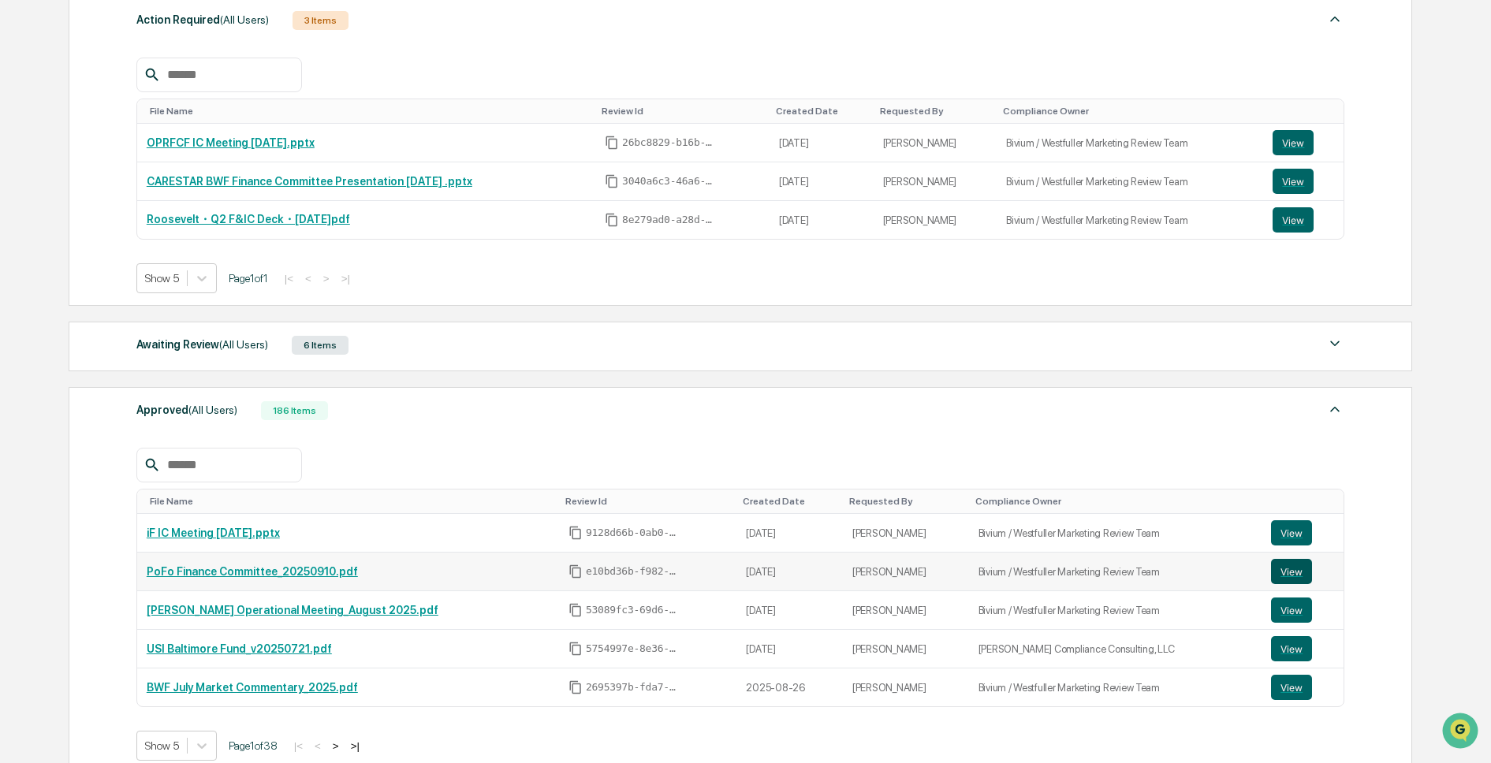
click at [1283, 568] on button "View" at bounding box center [1291, 571] width 41 height 25
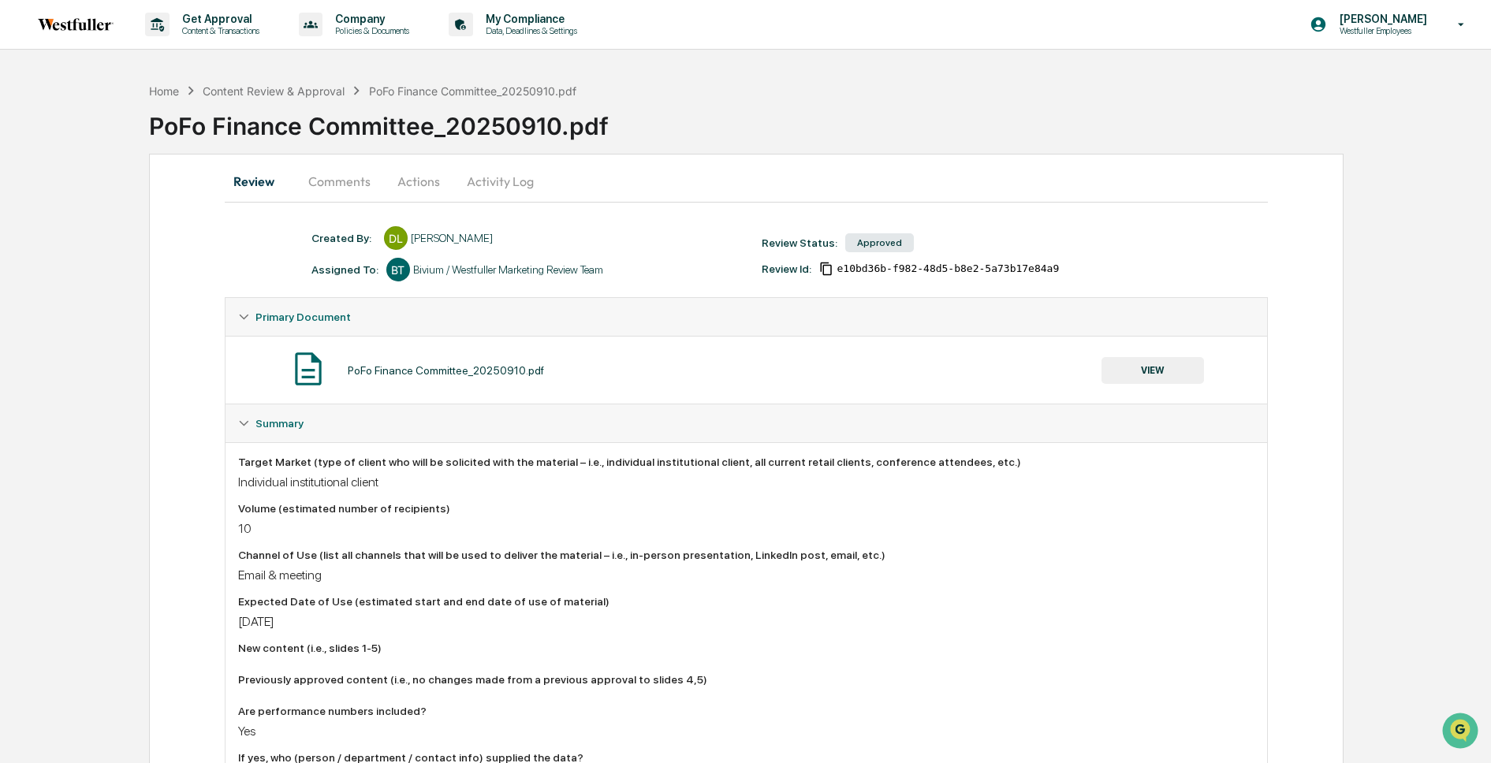
click at [340, 192] on button "Comments" at bounding box center [340, 181] width 88 height 38
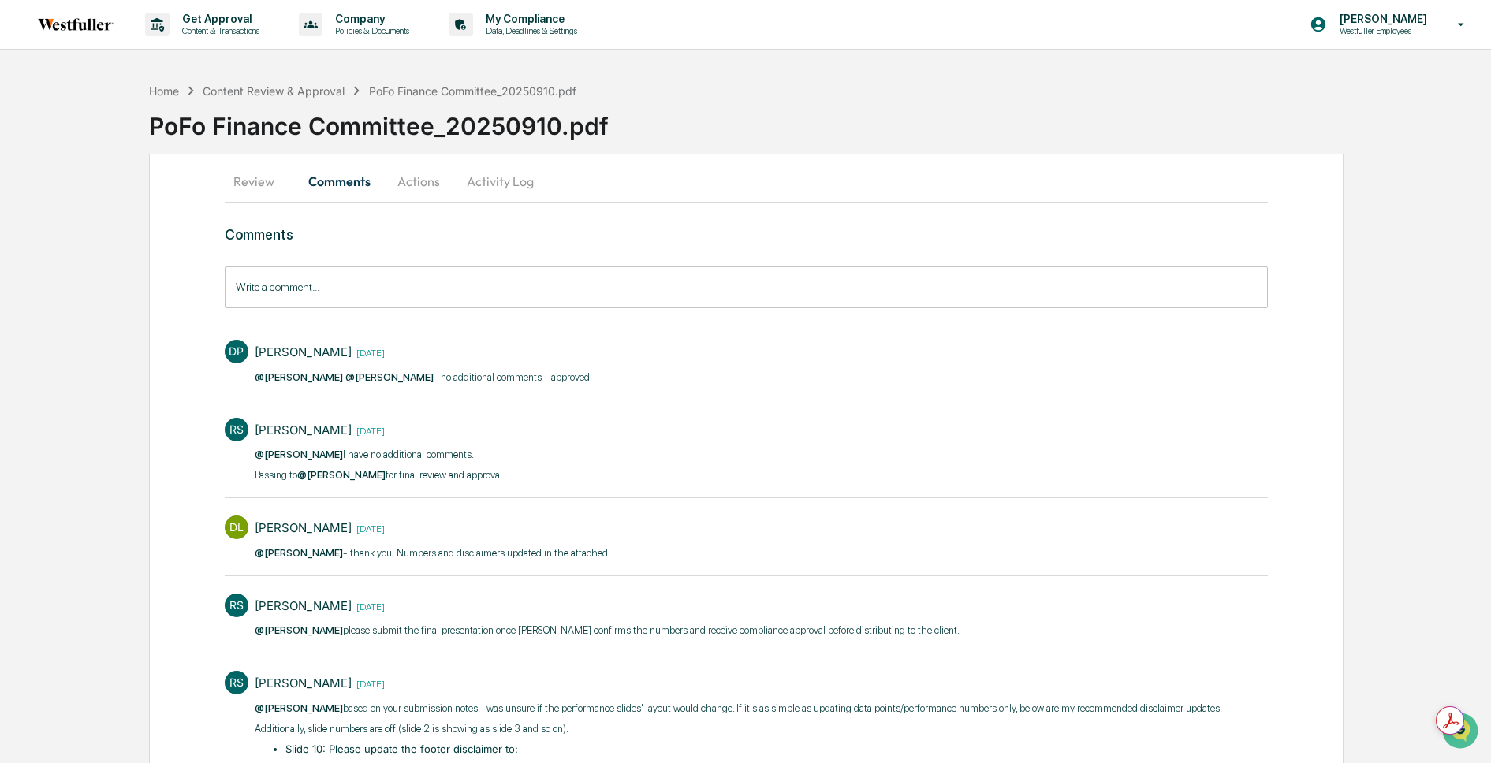
click at [383, 383] on span "@[PERSON_NAME]" at bounding box center [389, 377] width 88 height 12
